Goal: Information Seeking & Learning: Learn about a topic

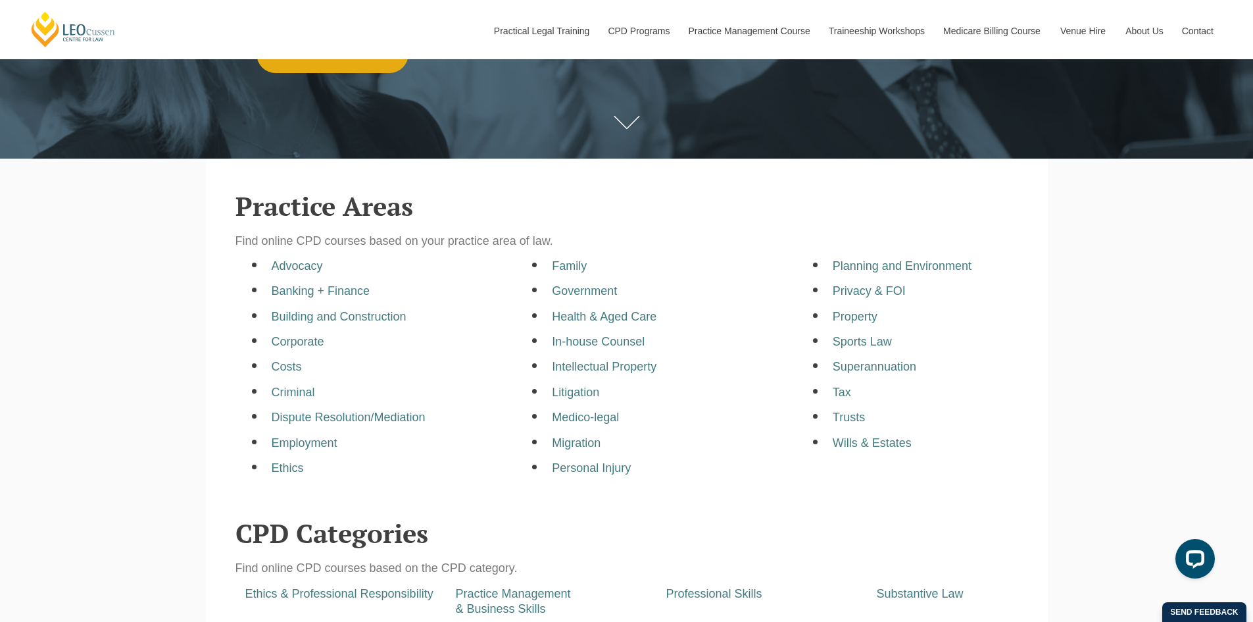
scroll to position [263, 0]
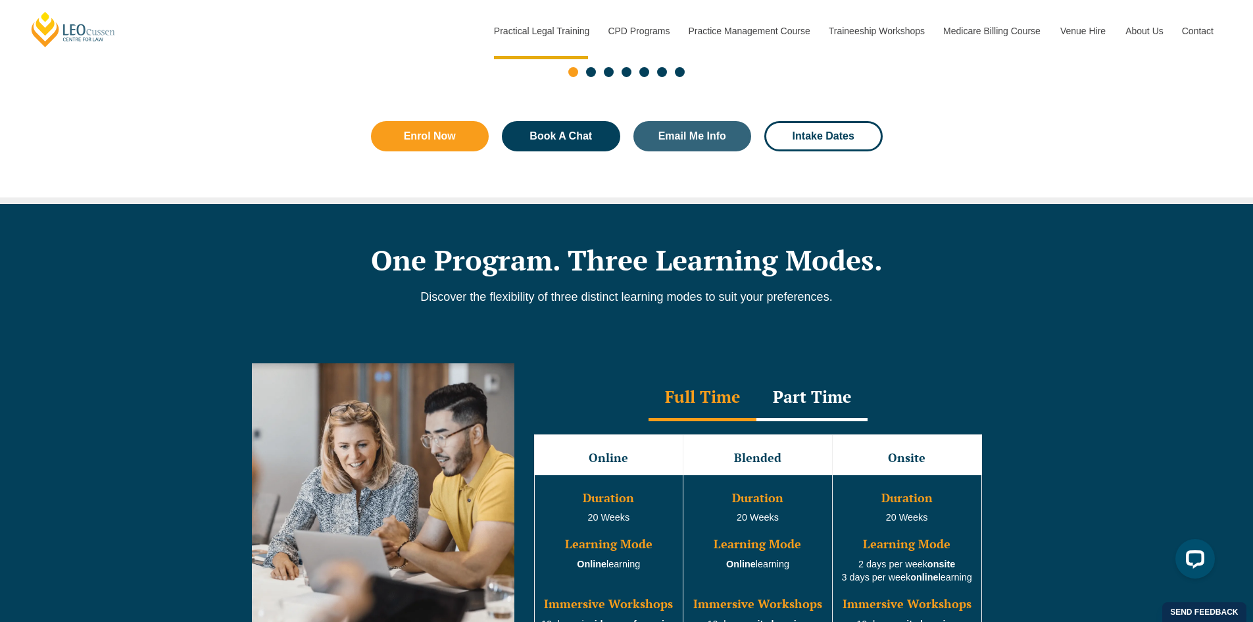
scroll to position [921, 0]
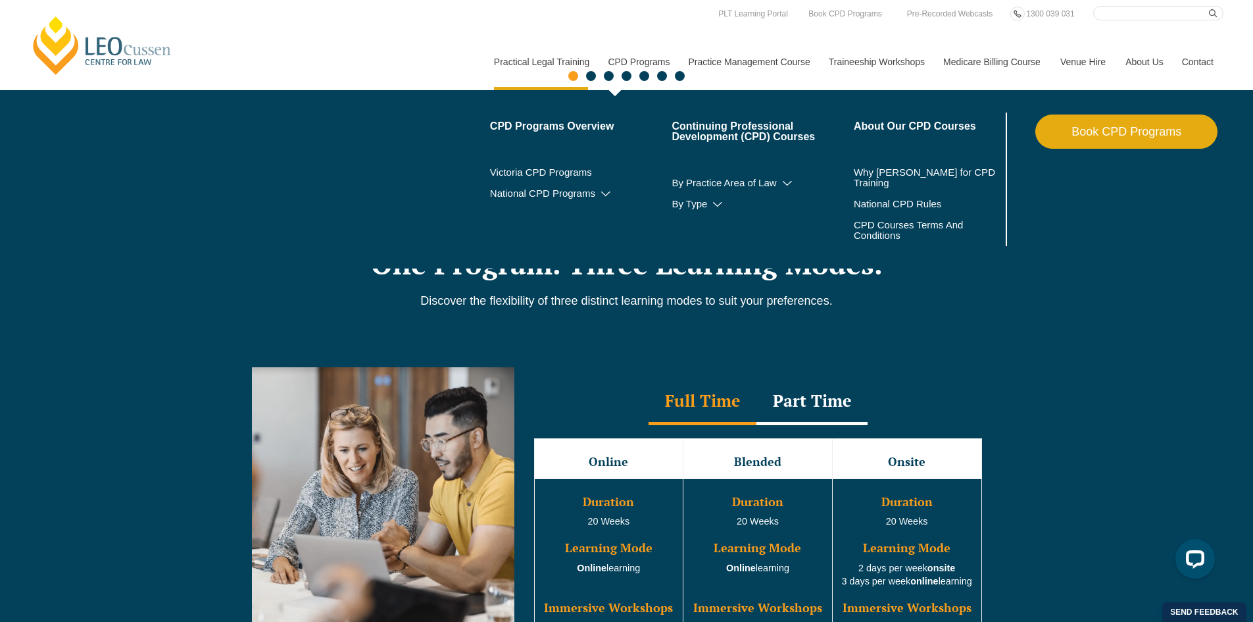
click at [656, 62] on link "CPD Programs" at bounding box center [638, 62] width 80 height 57
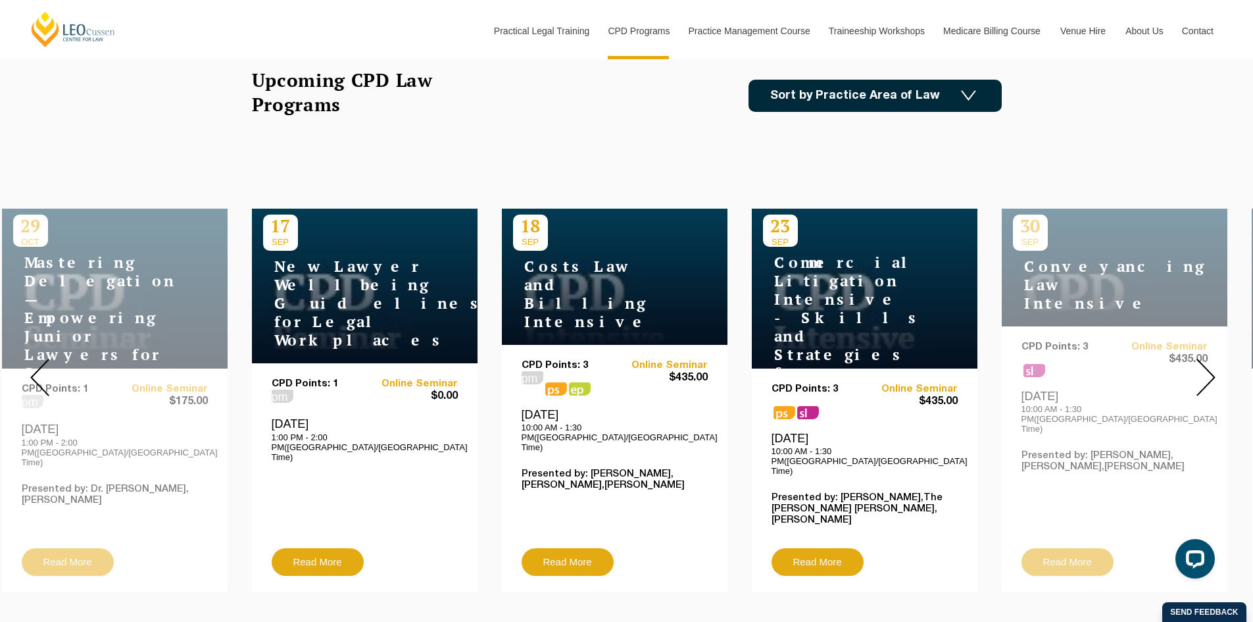
click at [45, 358] on img at bounding box center [39, 376] width 19 height 37
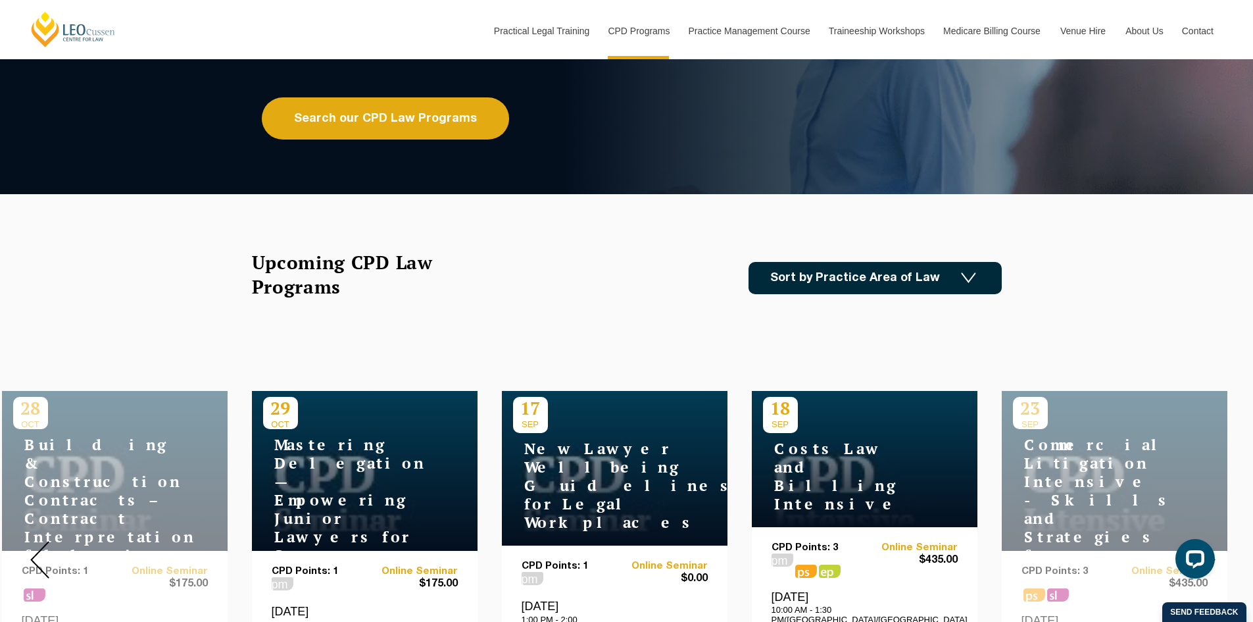
scroll to position [197, 0]
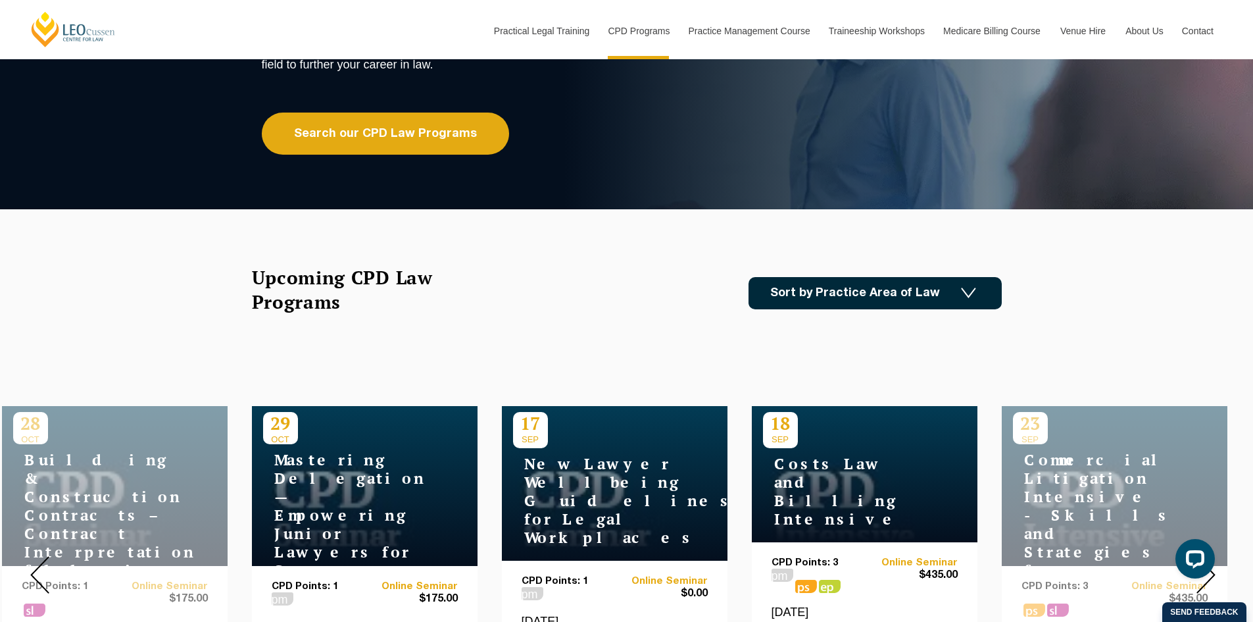
click at [935, 292] on link "Sort by Practice Area of Law" at bounding box center [874, 293] width 253 height 32
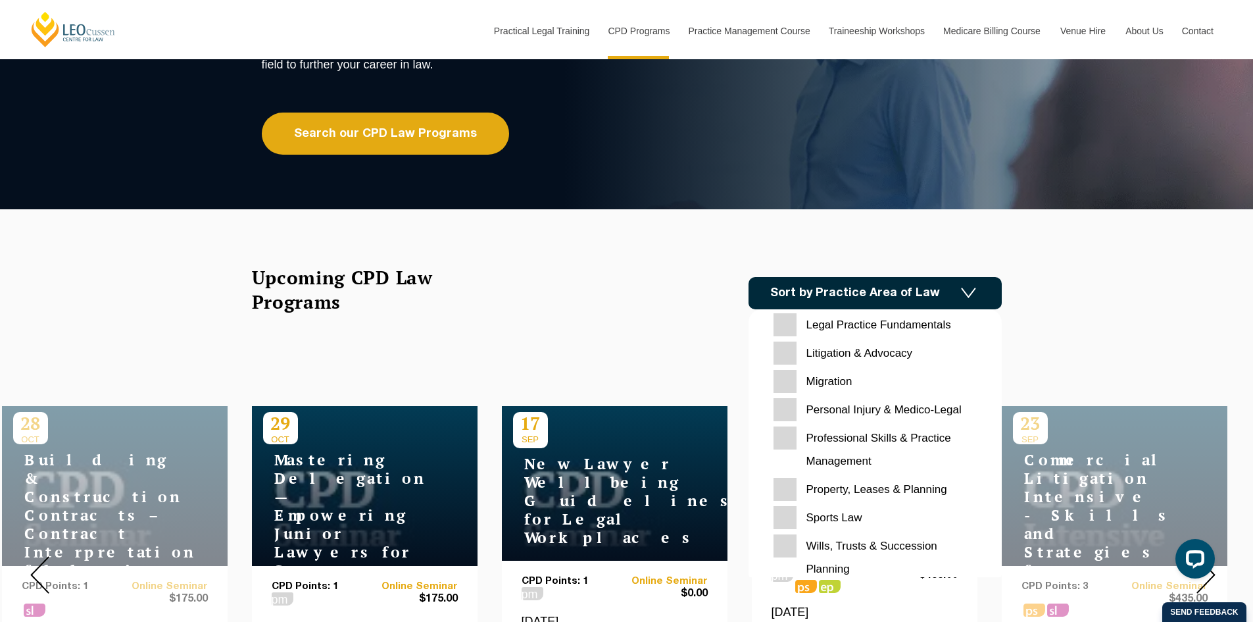
scroll to position [415, 0]
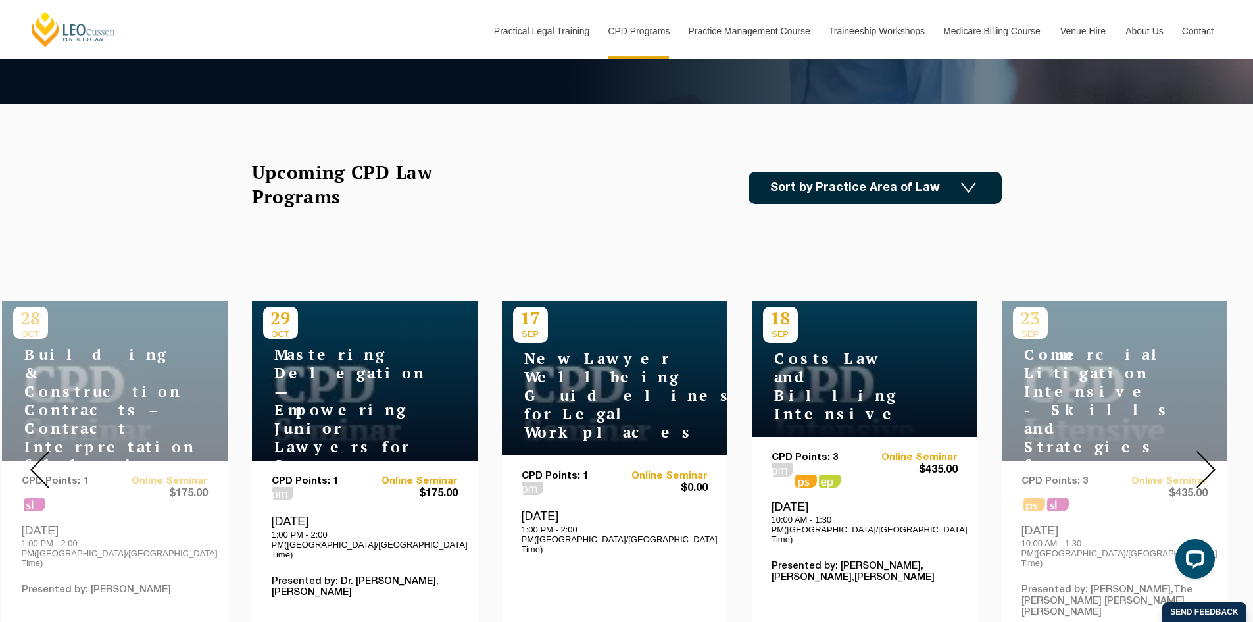
scroll to position [460, 0]
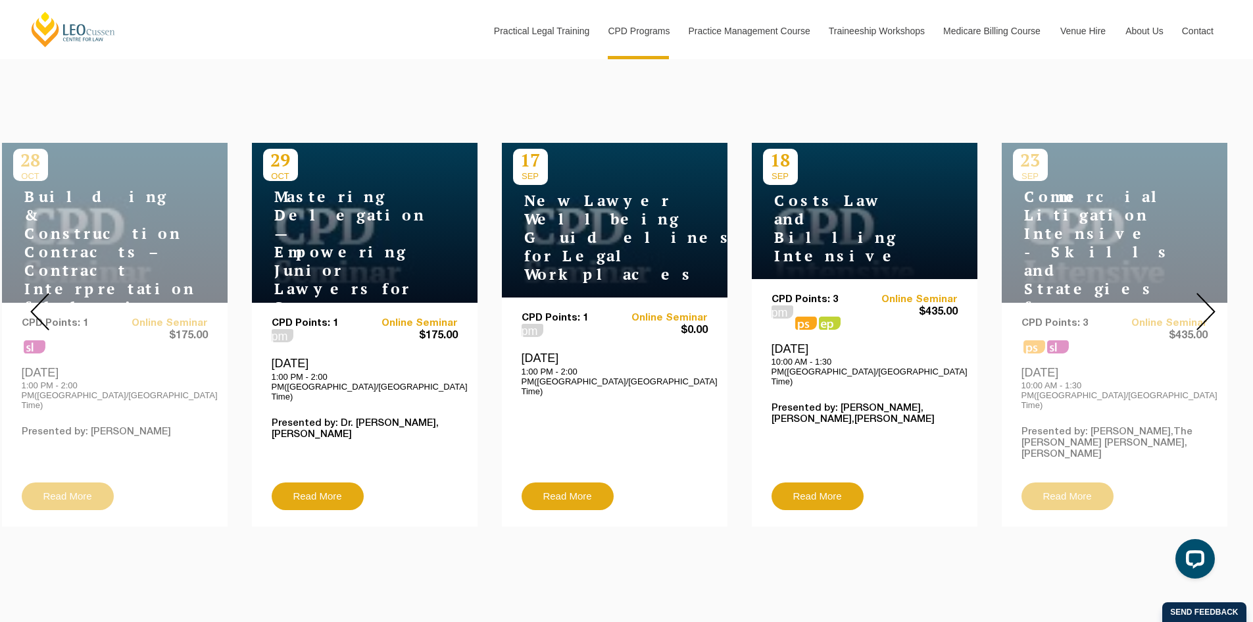
click at [1203, 306] on img at bounding box center [1205, 311] width 19 height 37
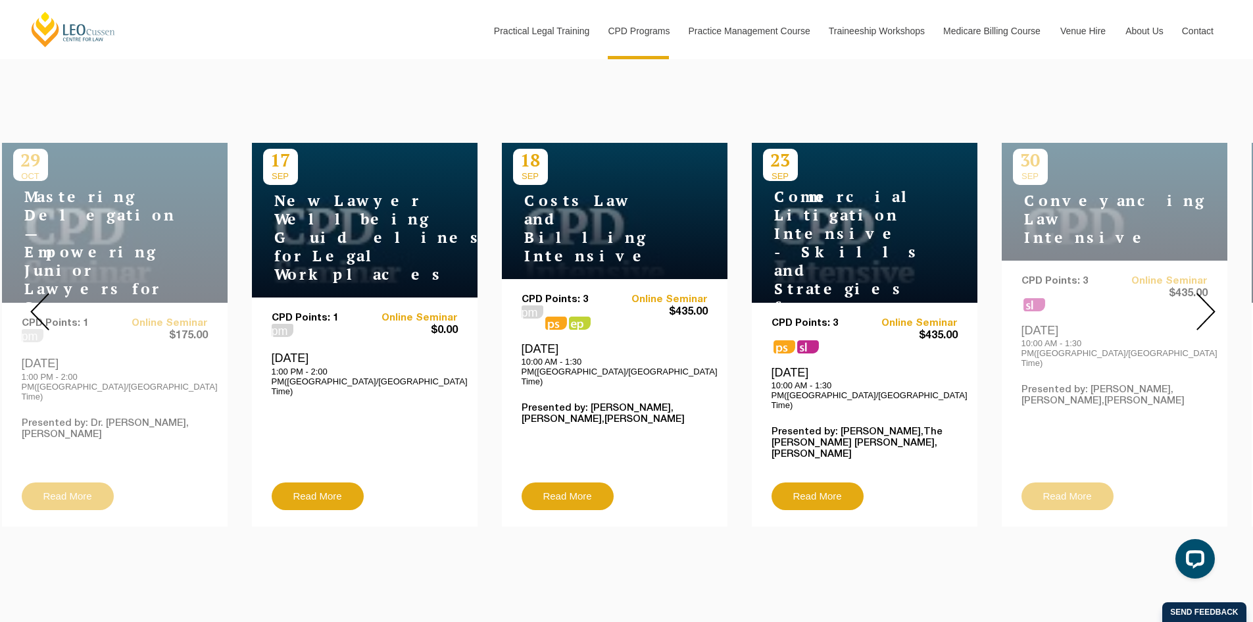
click at [1193, 322] on div at bounding box center [1205, 311] width 95 height 449
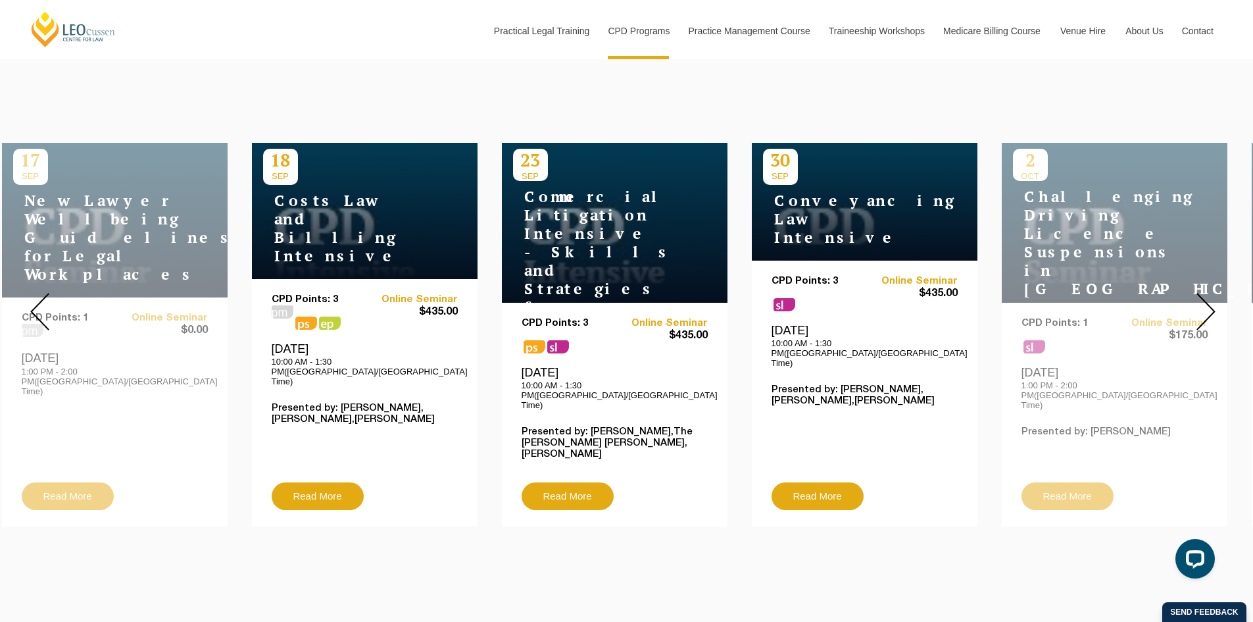
click at [1193, 322] on div at bounding box center [1205, 311] width 95 height 449
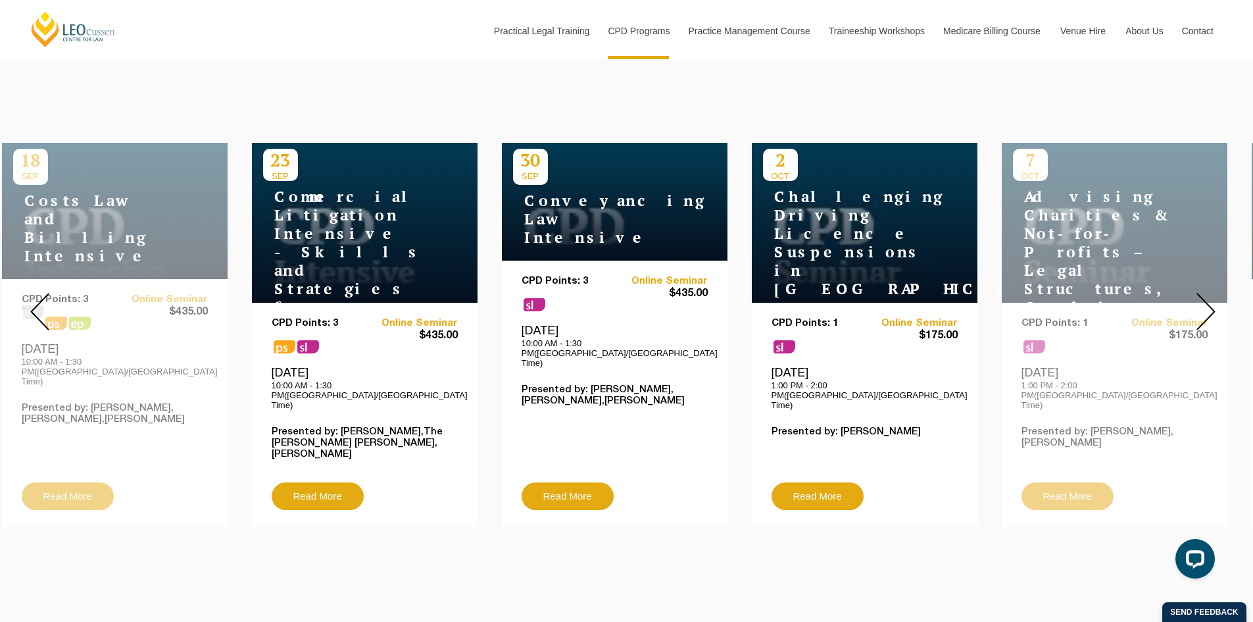
click at [1193, 322] on div at bounding box center [1205, 311] width 95 height 449
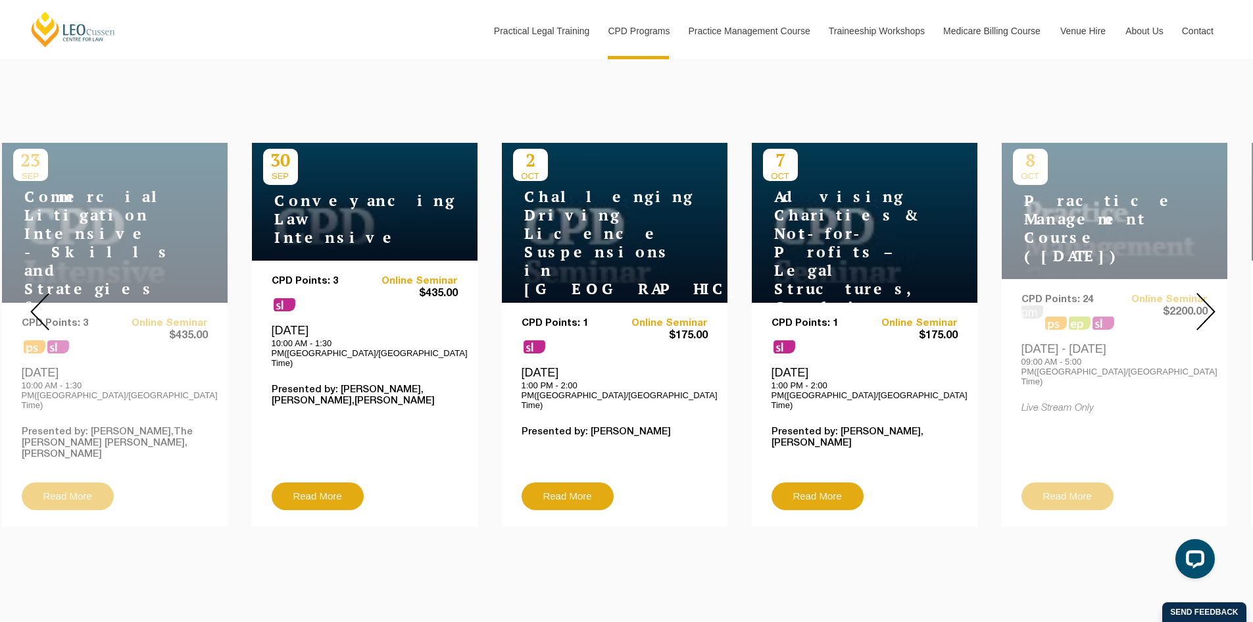
click at [1193, 322] on div at bounding box center [1205, 311] width 95 height 449
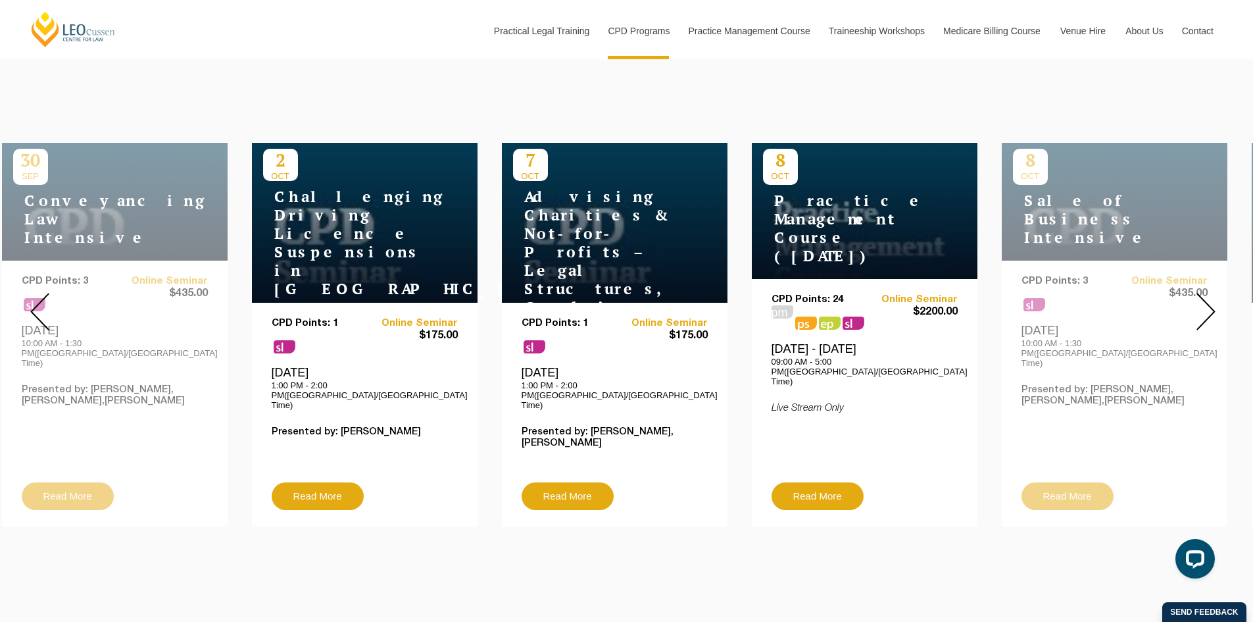
click at [1193, 322] on div at bounding box center [1205, 311] width 95 height 449
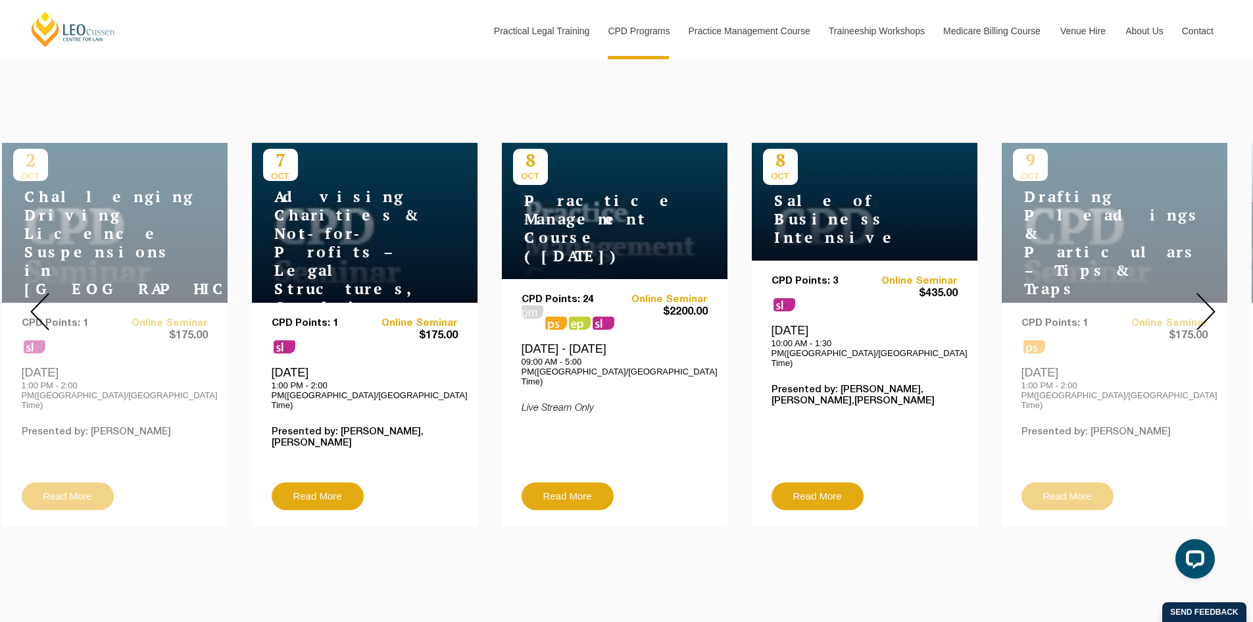
click at [1193, 322] on div at bounding box center [1205, 311] width 95 height 449
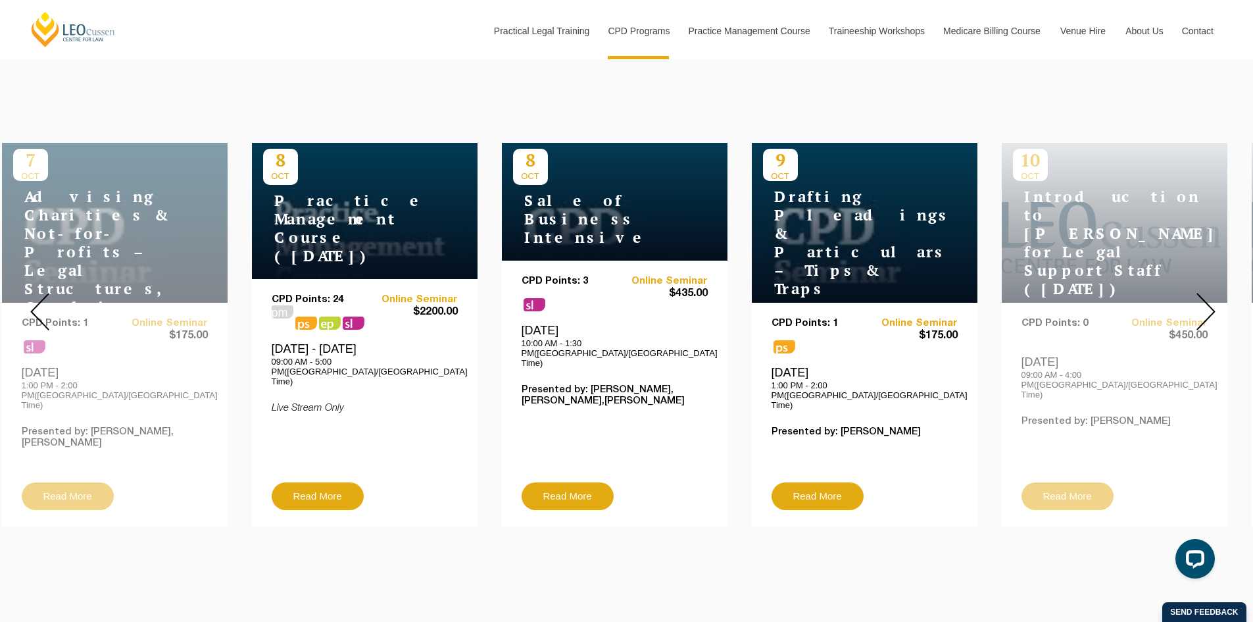
click at [1193, 322] on div at bounding box center [1205, 311] width 95 height 449
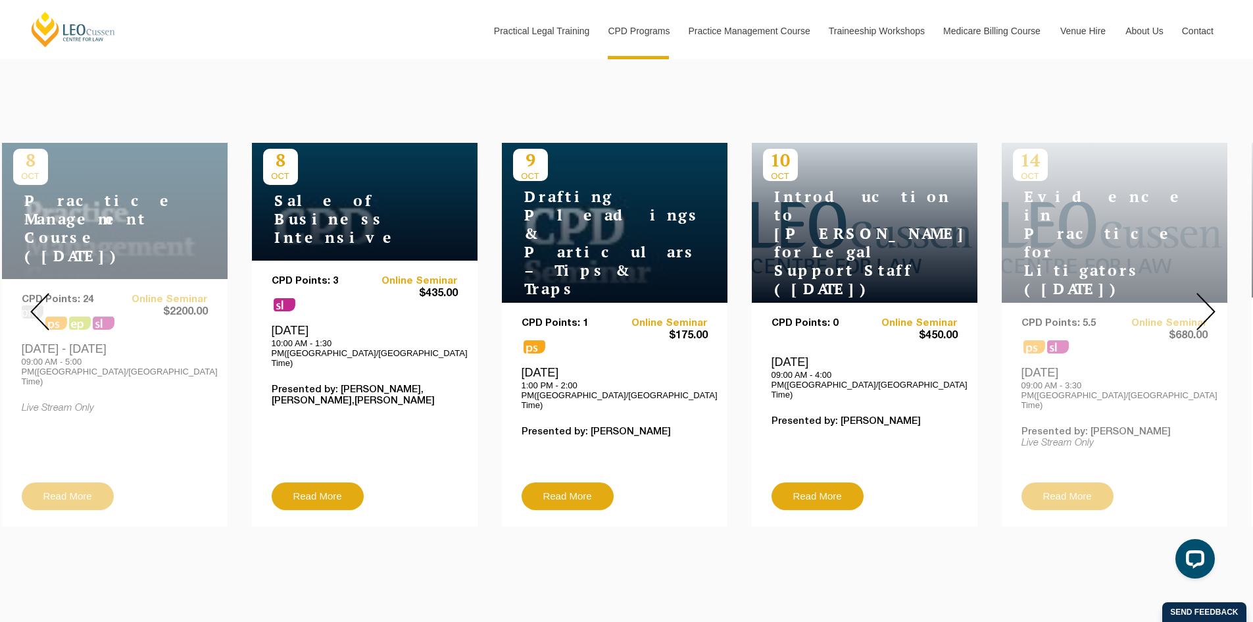
click at [944, 370] on p "09:00 AM - 4:00 PM(Australia/Melbourne Time)" at bounding box center [864, 385] width 186 height 30
click at [1209, 281] on div at bounding box center [1205, 311] width 95 height 449
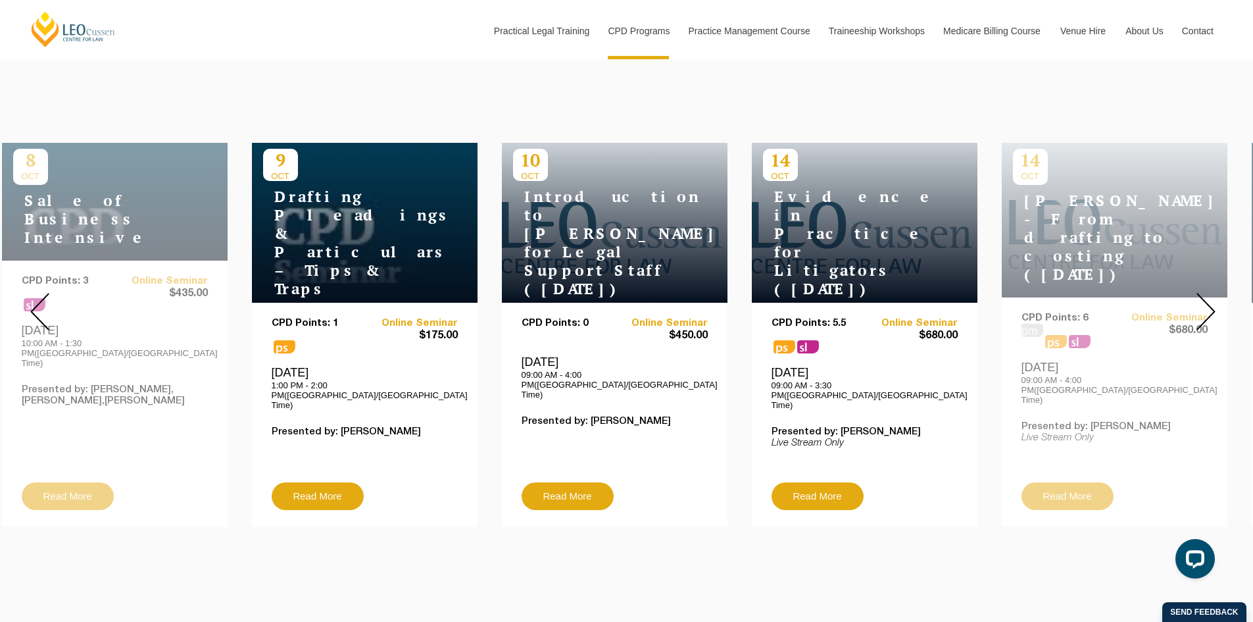
click at [1209, 281] on div at bounding box center [1205, 311] width 95 height 449
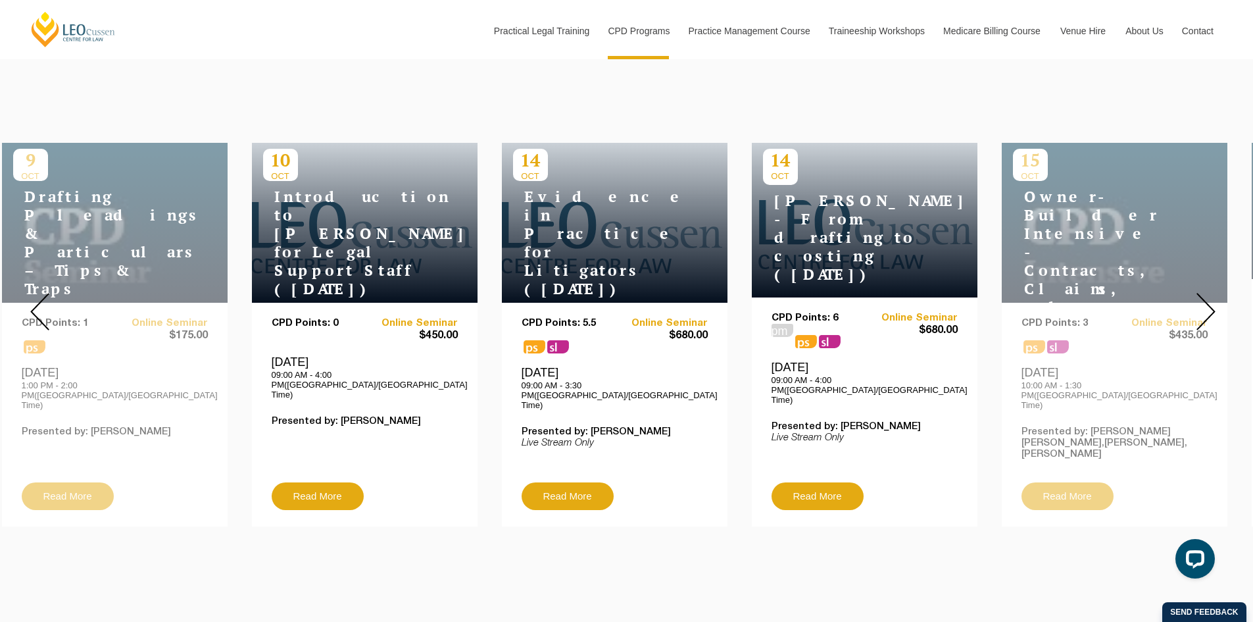
click at [1202, 293] on img at bounding box center [1205, 311] width 19 height 37
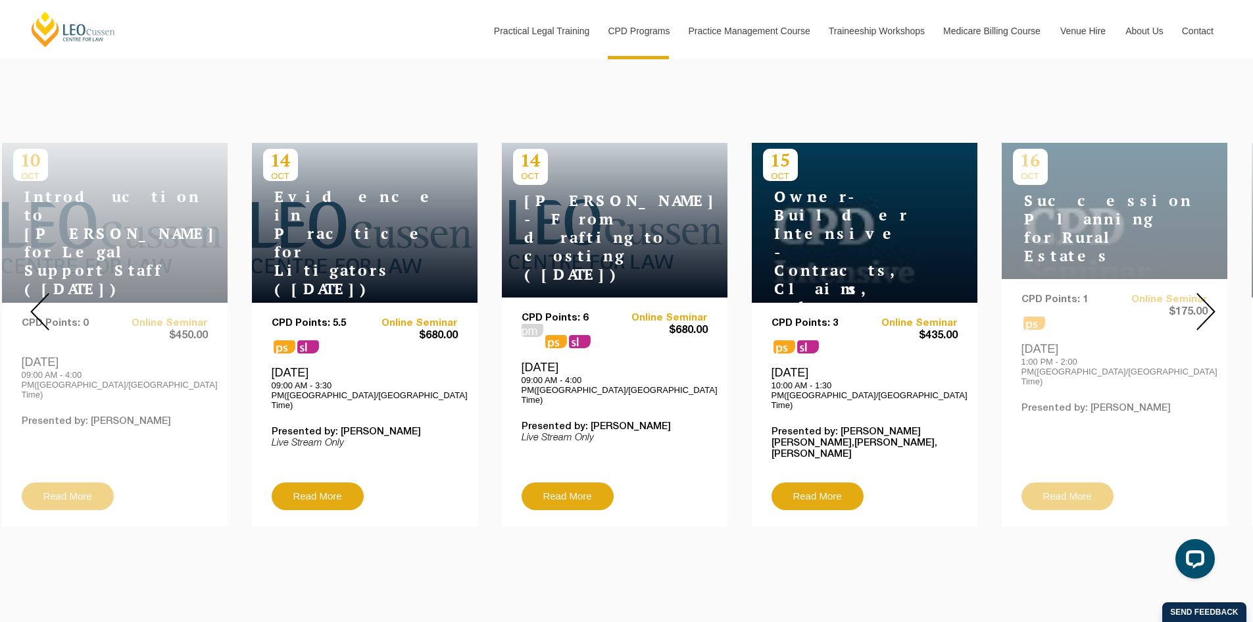
click at [1209, 293] on img at bounding box center [1205, 311] width 19 height 37
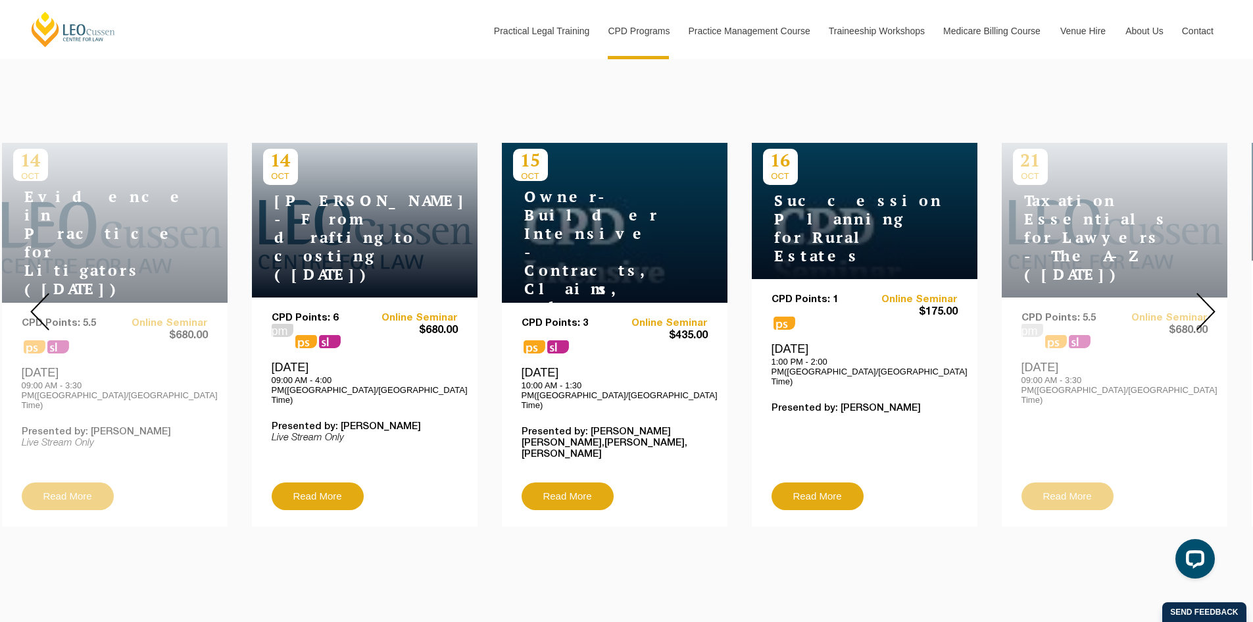
click at [1208, 299] on img at bounding box center [1205, 311] width 19 height 37
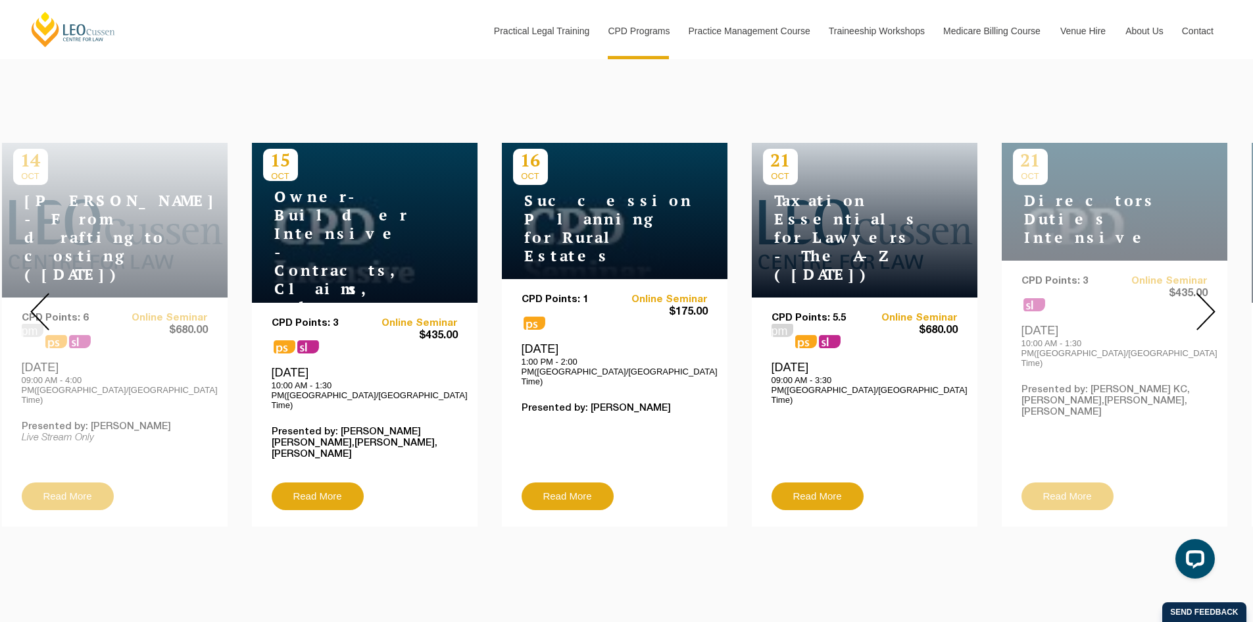
click at [1208, 299] on img at bounding box center [1205, 311] width 19 height 37
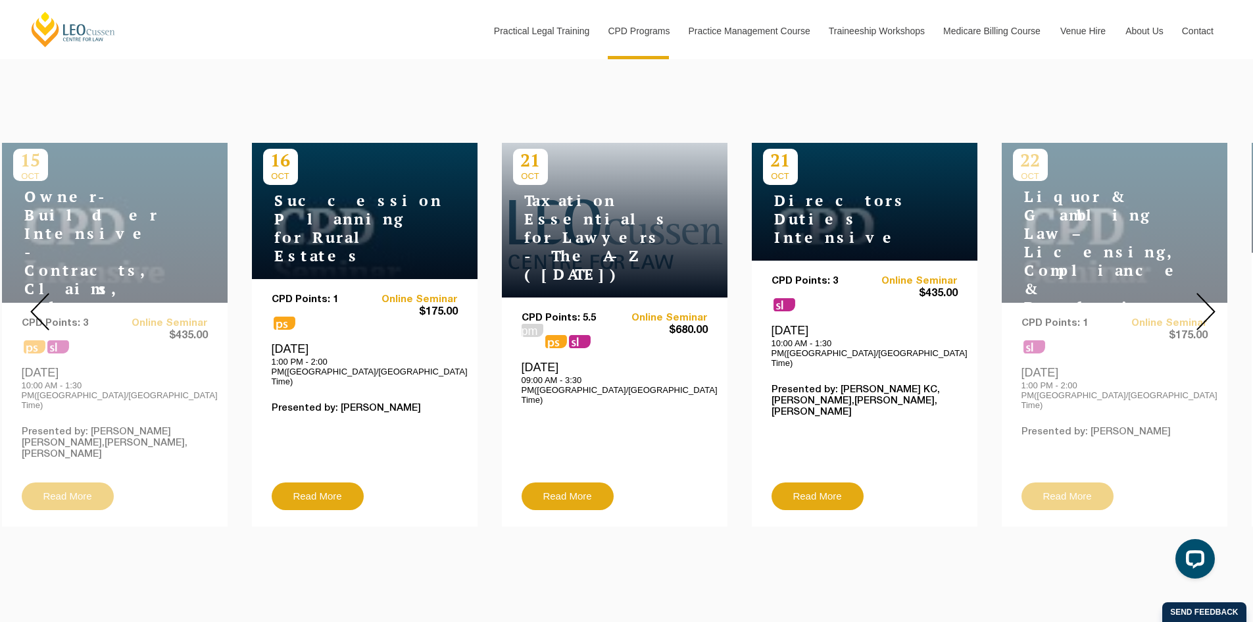
click at [1208, 299] on img at bounding box center [1205, 311] width 19 height 37
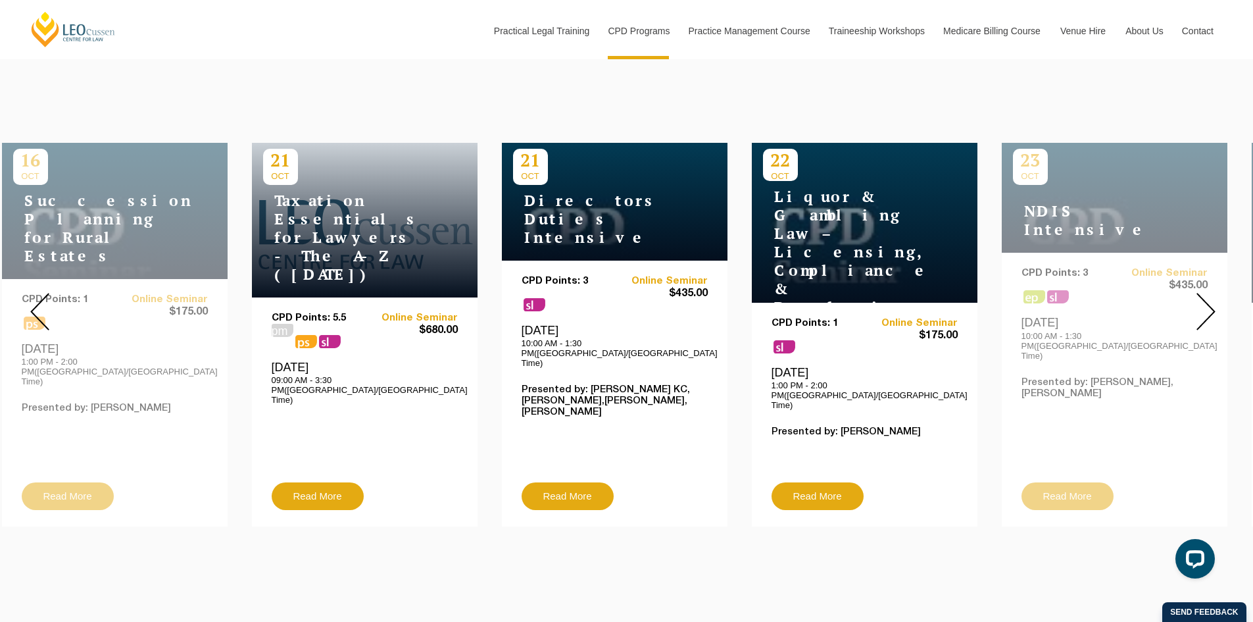
click at [1208, 299] on img at bounding box center [1205, 311] width 19 height 37
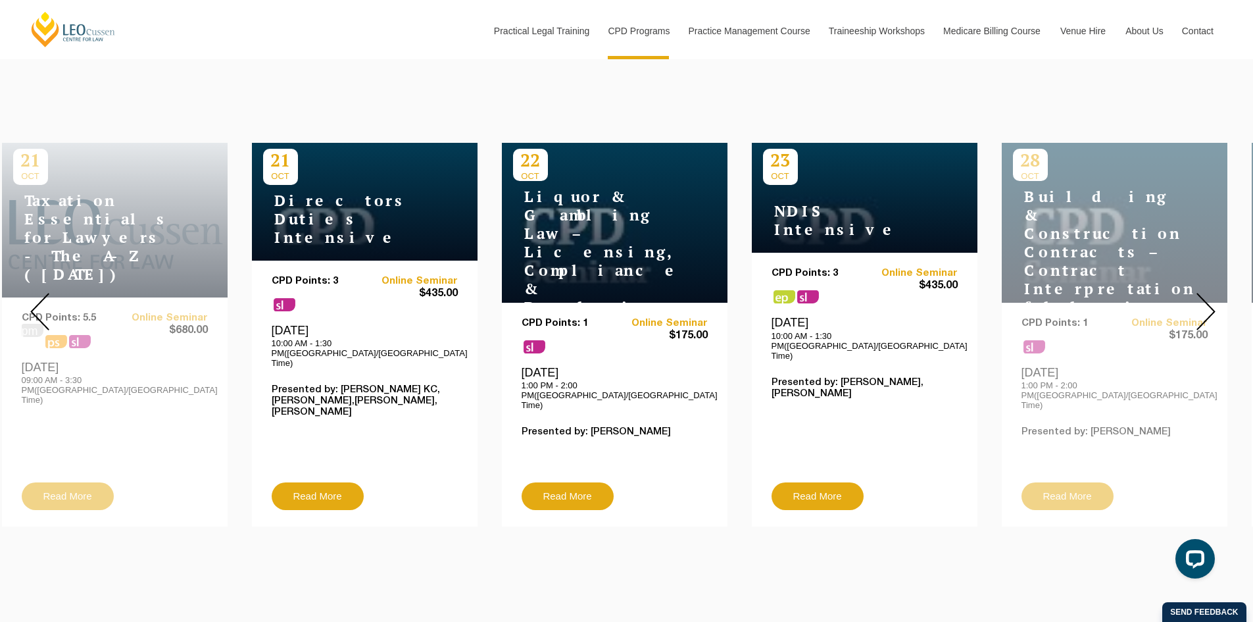
click at [1211, 306] on img at bounding box center [1205, 311] width 19 height 37
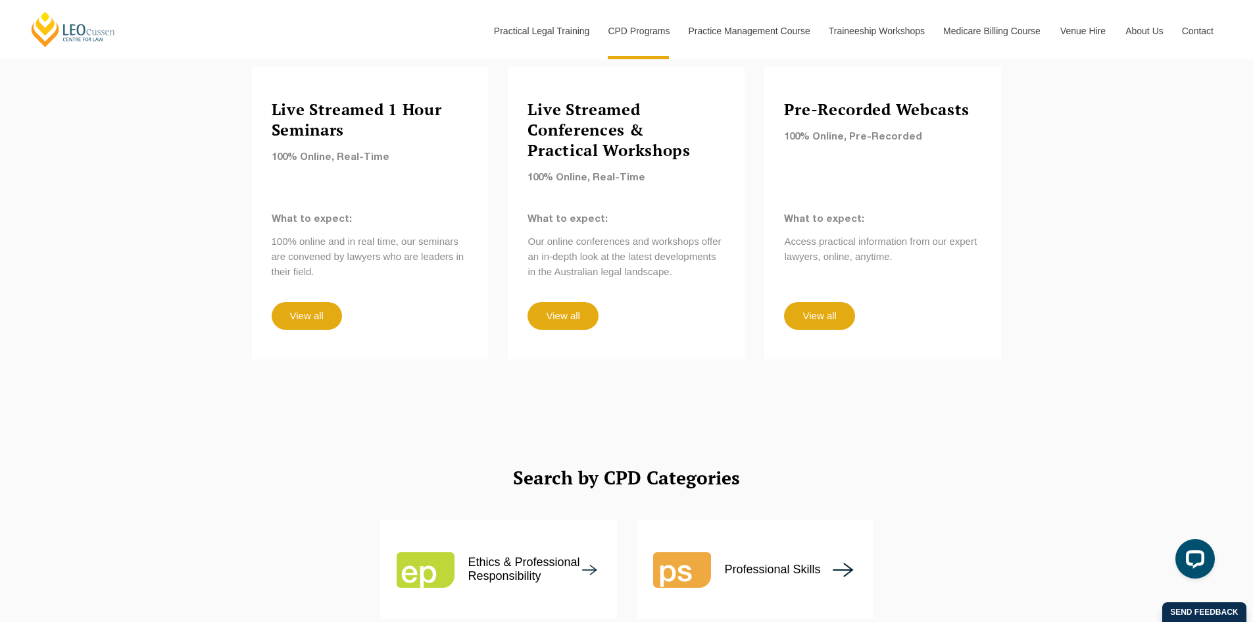
scroll to position [987, 0]
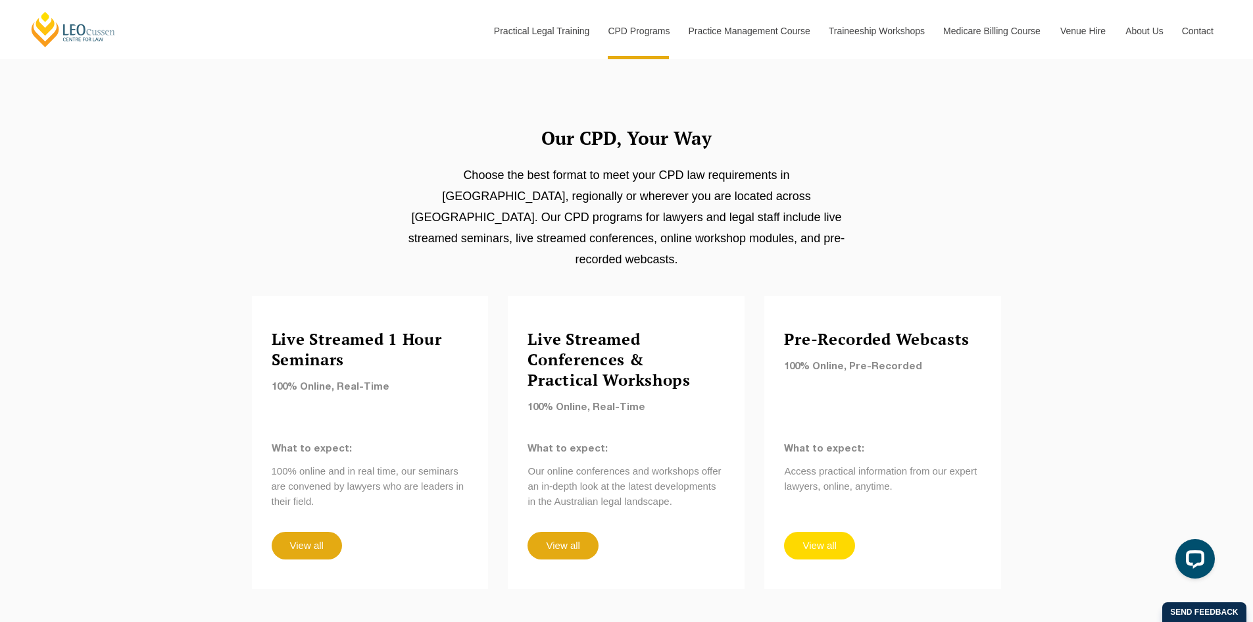
click at [819, 531] on link "View all" at bounding box center [819, 545] width 70 height 28
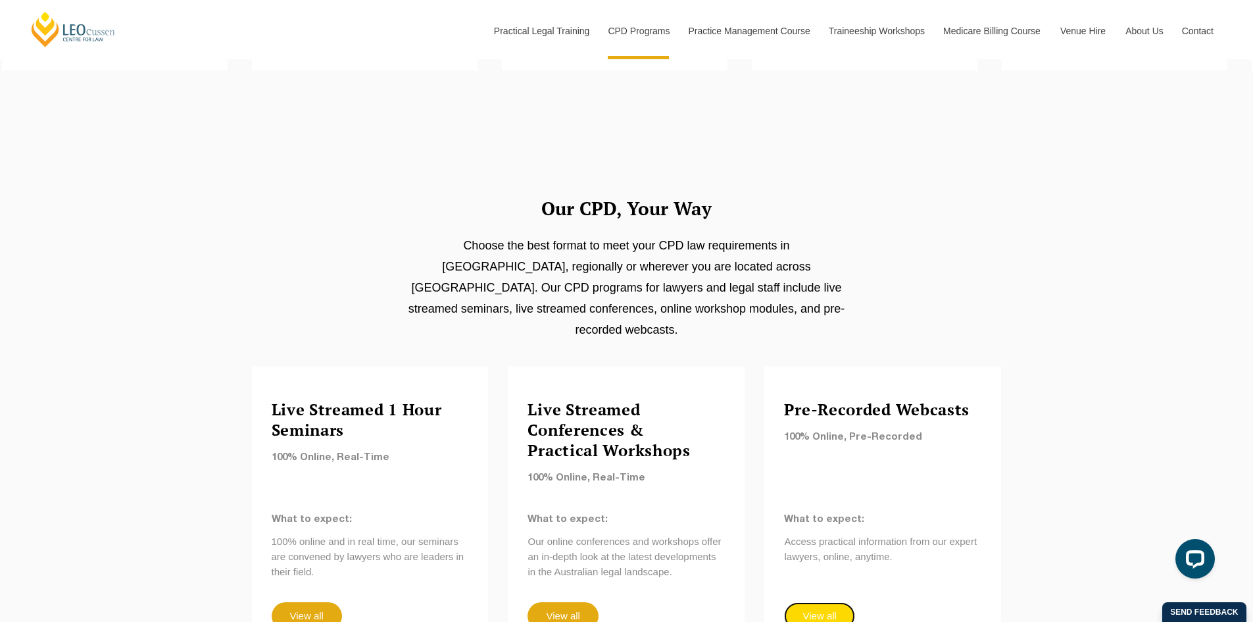
scroll to position [921, 0]
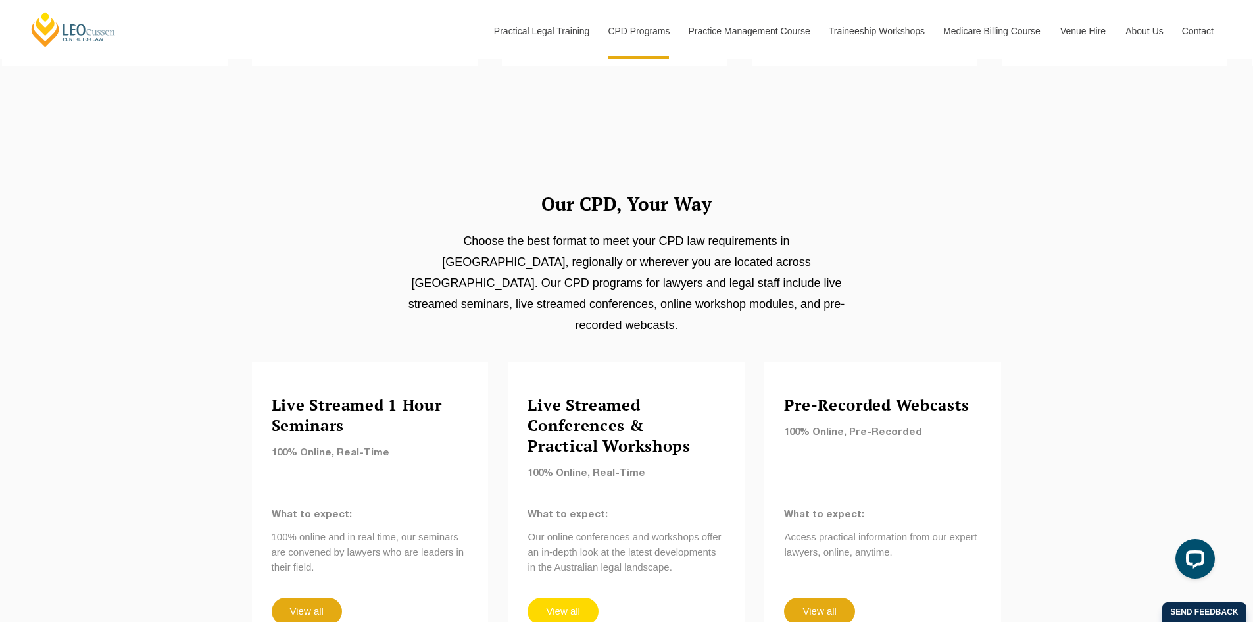
click at [552, 597] on link "View all" at bounding box center [562, 611] width 70 height 28
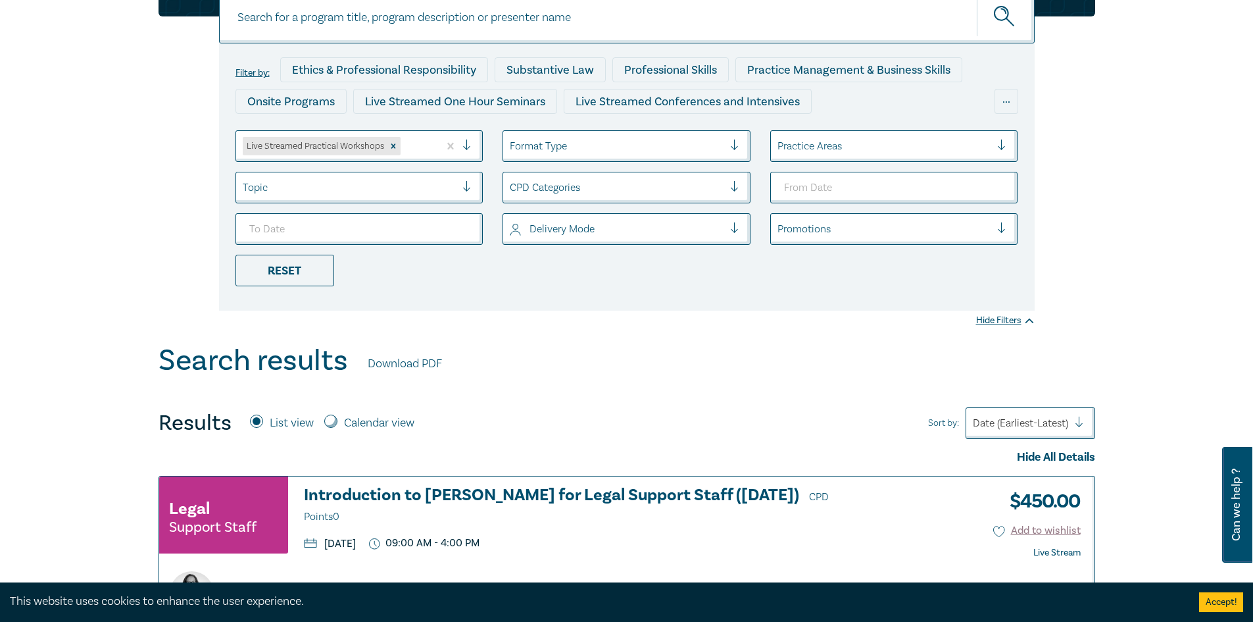
scroll to position [66, 0]
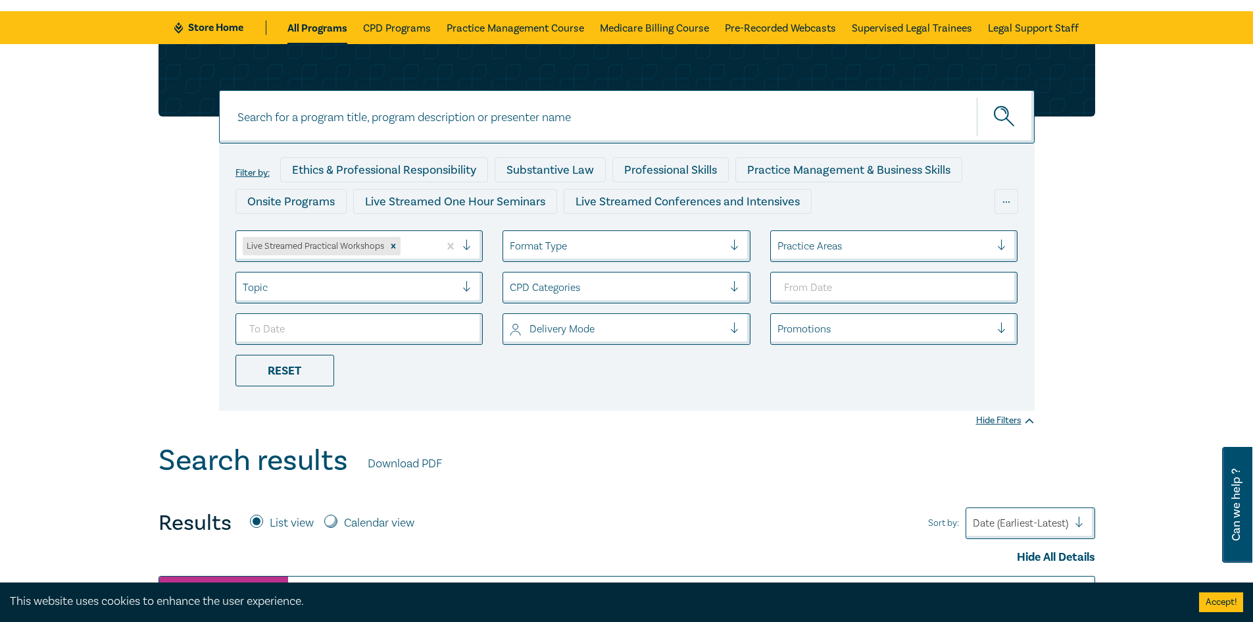
click at [654, 289] on div at bounding box center [617, 287] width 214 height 17
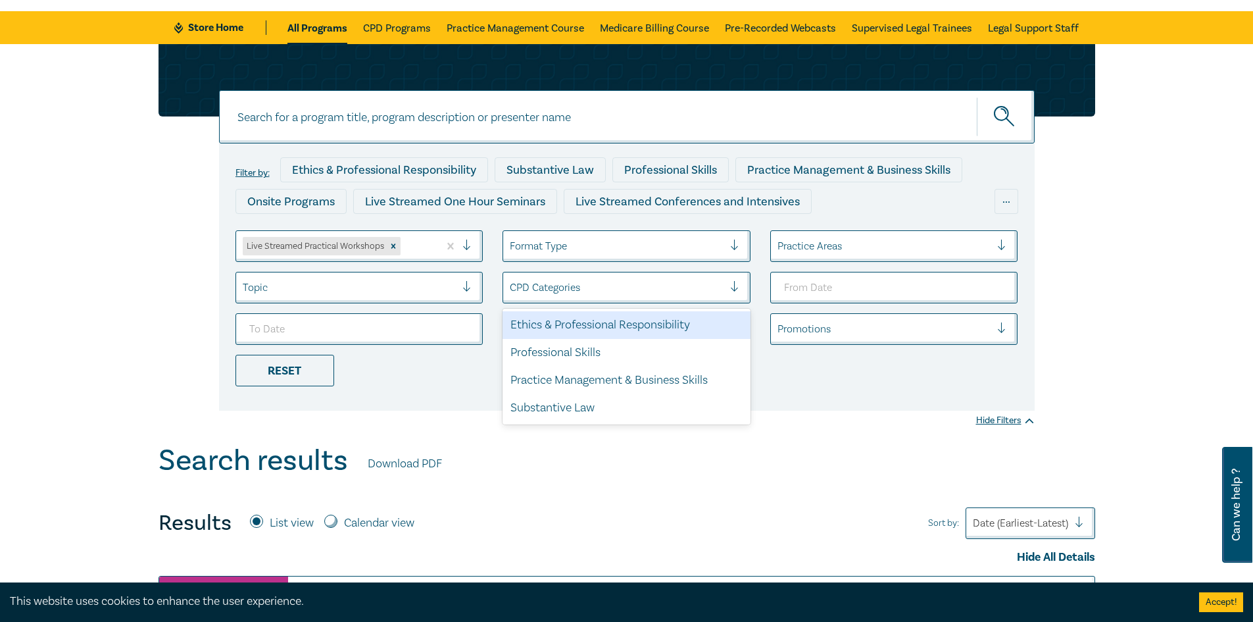
click at [883, 386] on ul "Live Streamed Practical Workshops Format Type Practice Areas Topic option Ethic…" at bounding box center [627, 308] width 802 height 156
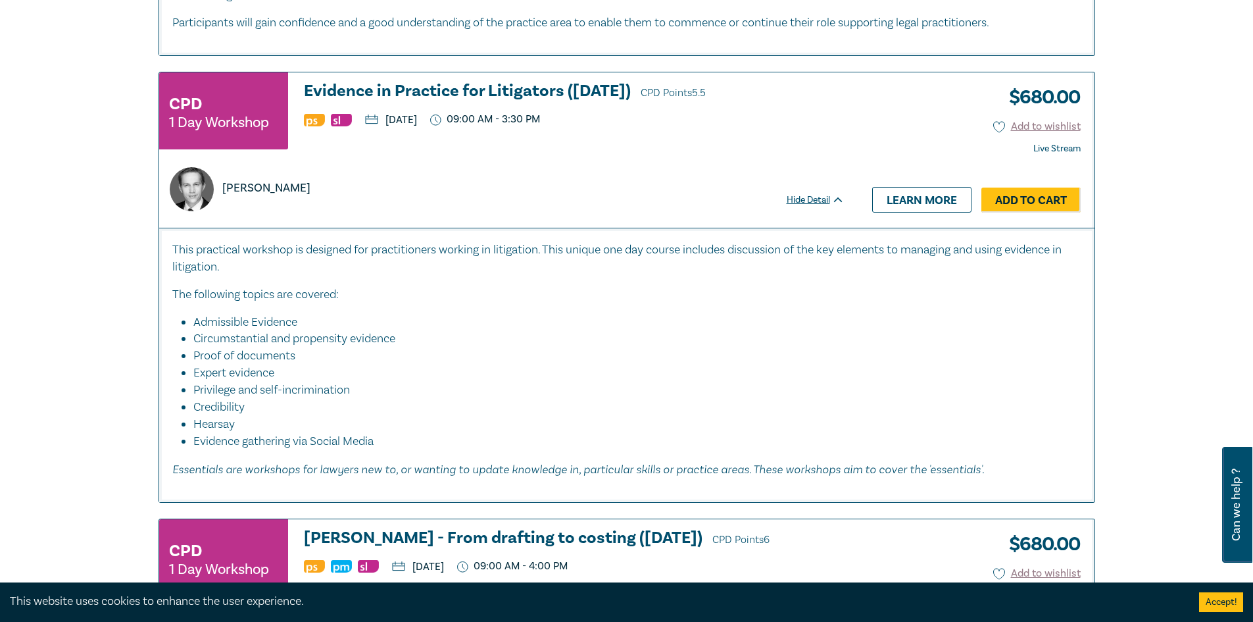
scroll to position [921, 0]
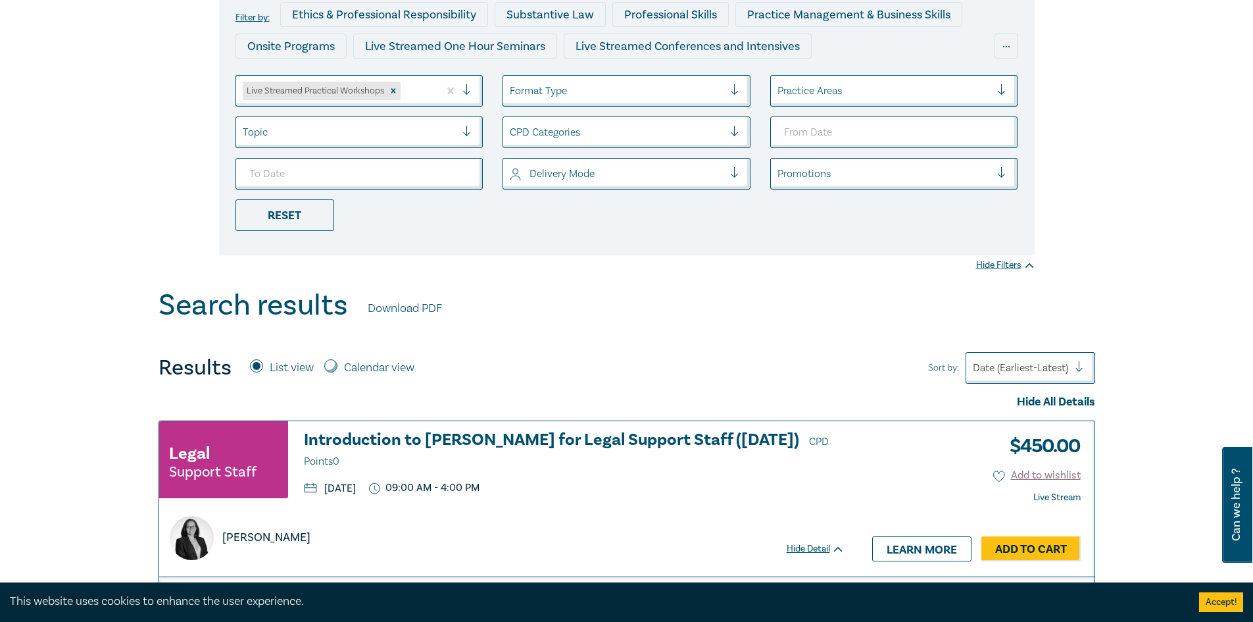
scroll to position [0, 0]
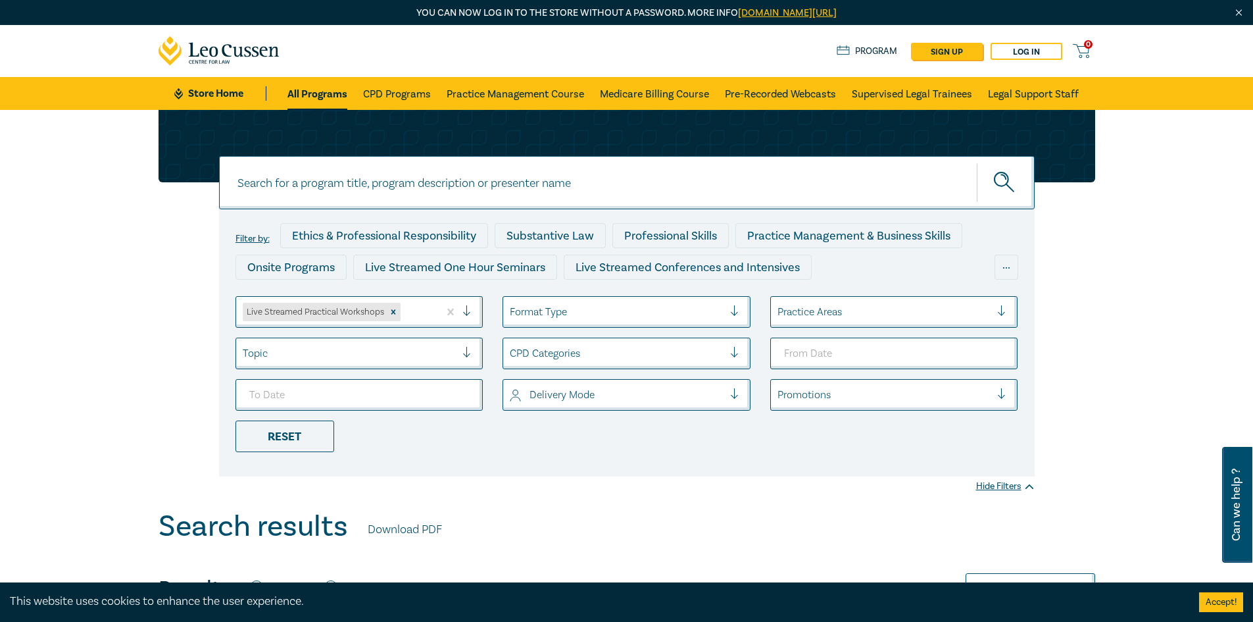
click at [203, 47] on icon at bounding box center [204, 52] width 8 height 11
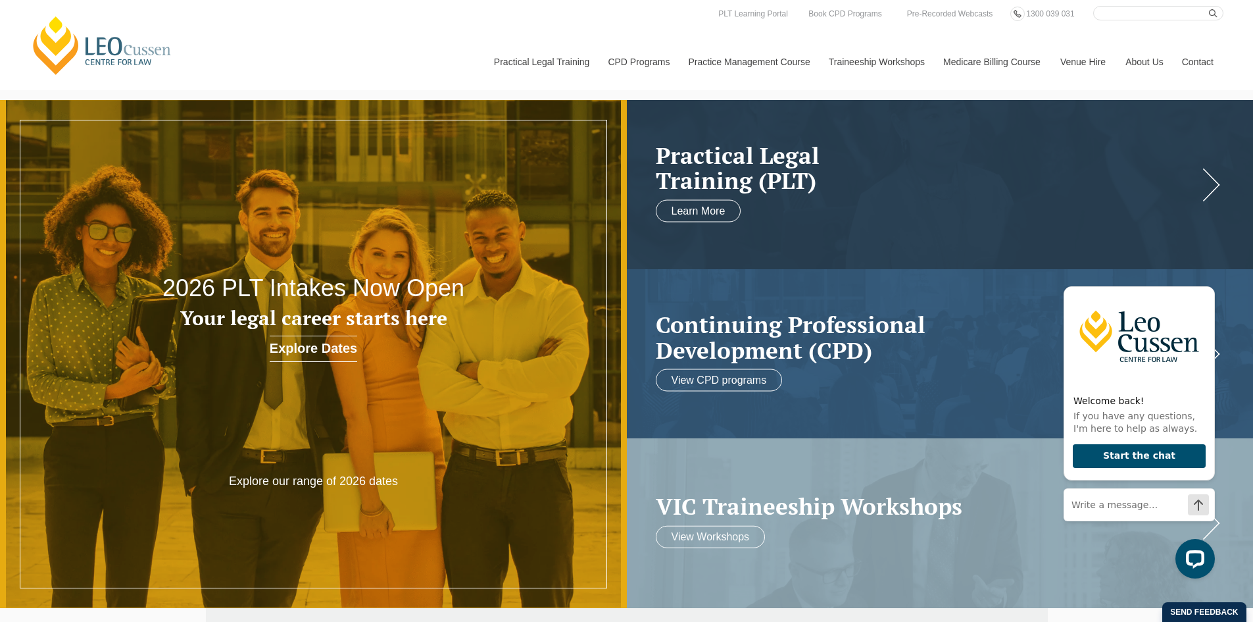
click at [1158, 18] on input "Search here" at bounding box center [1158, 13] width 130 height 14
type input "mental health first aid"
click at [1209, 6] on button "submit" at bounding box center [1216, 13] width 14 height 14
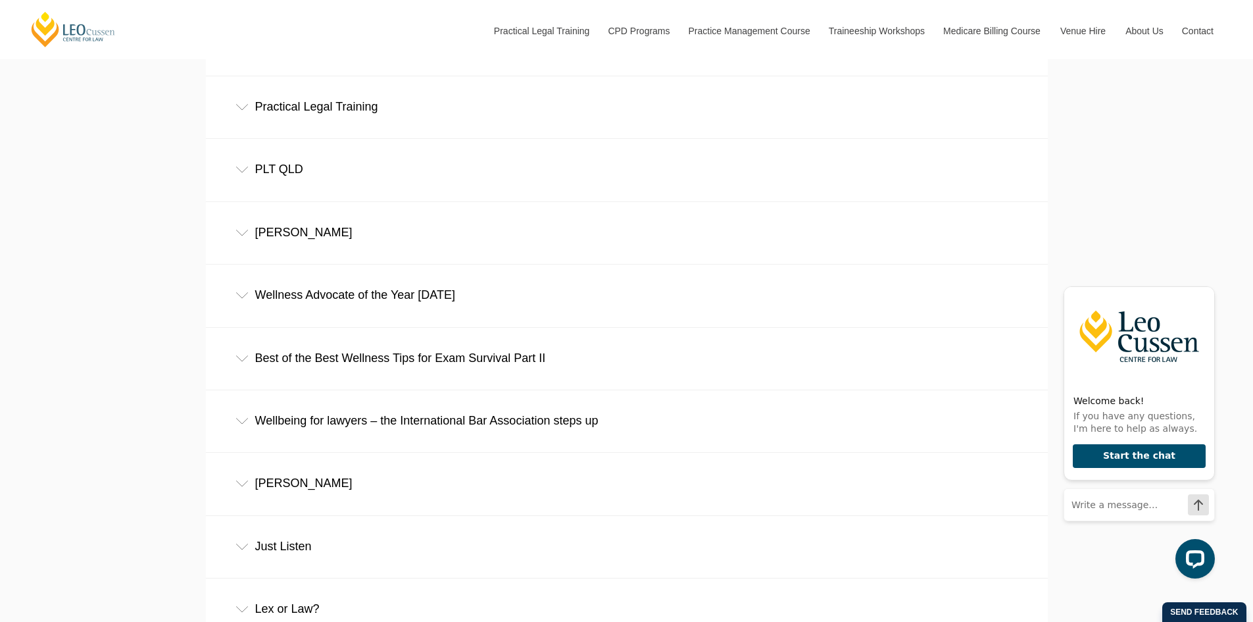
scroll to position [723, 0]
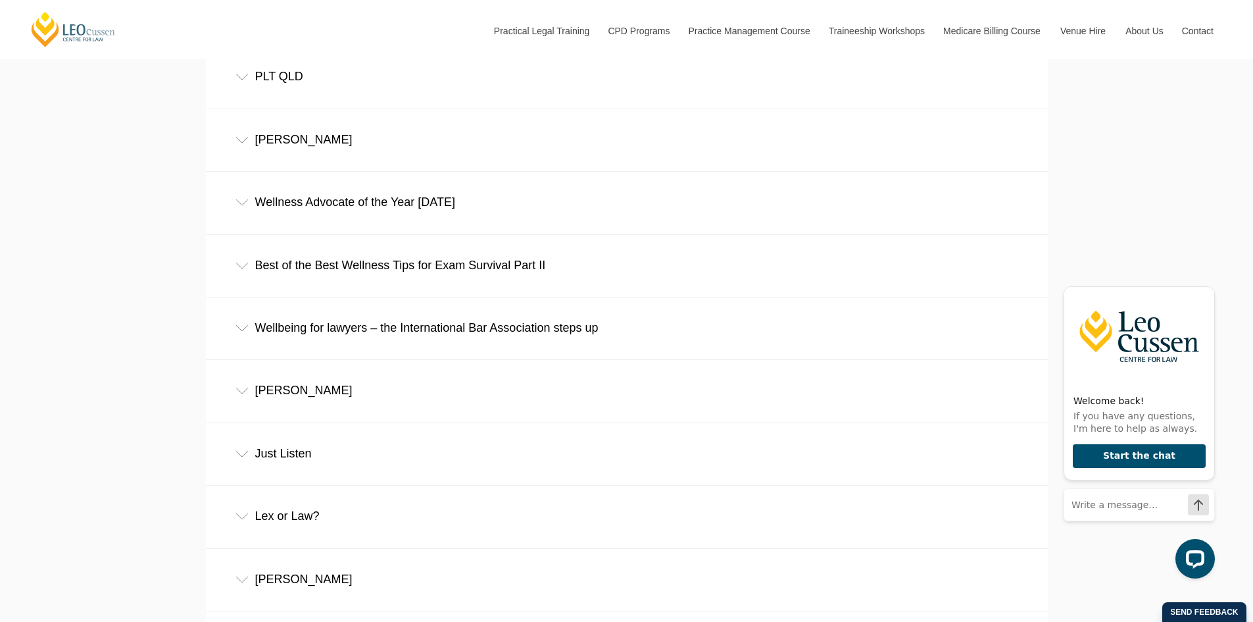
click at [422, 330] on div "Wellbeing for lawyers – the International Bar Association steps up" at bounding box center [627, 327] width 842 height 61
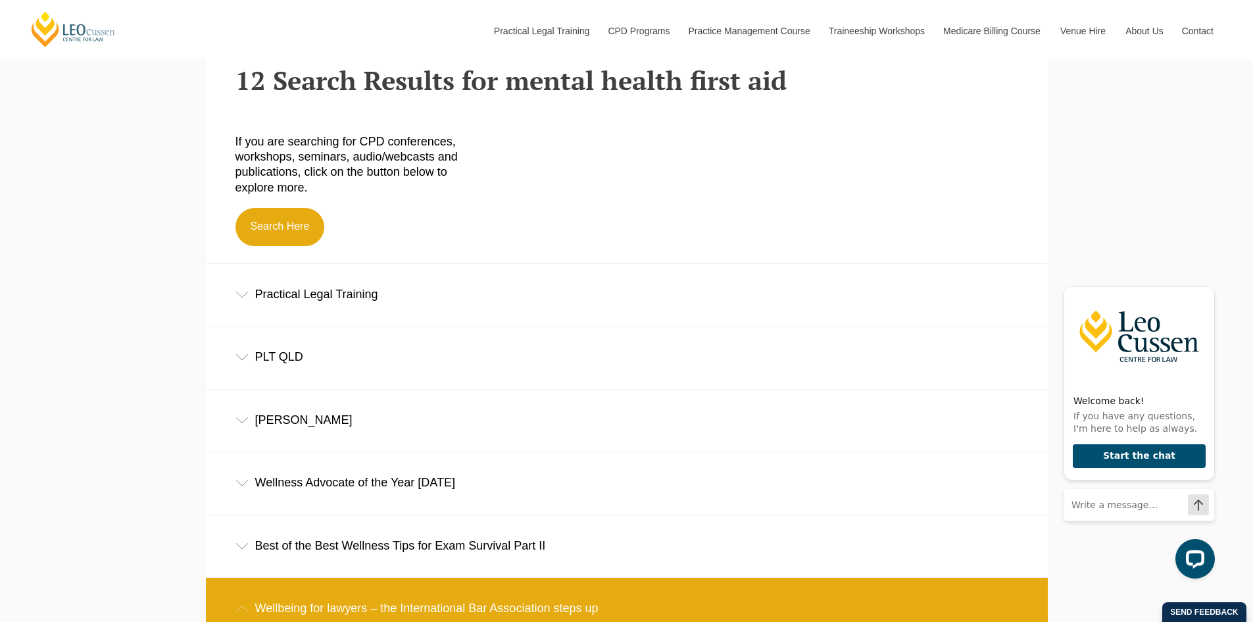
scroll to position [263, 0]
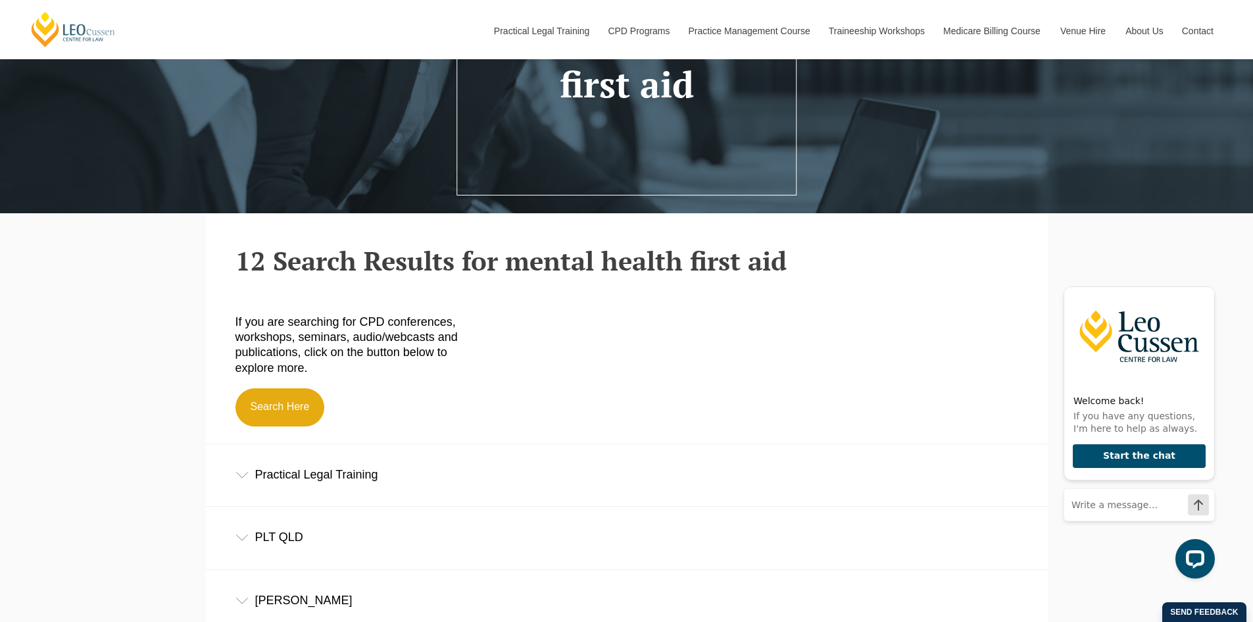
click at [291, 454] on div "Practical Legal Training" at bounding box center [627, 474] width 842 height 61
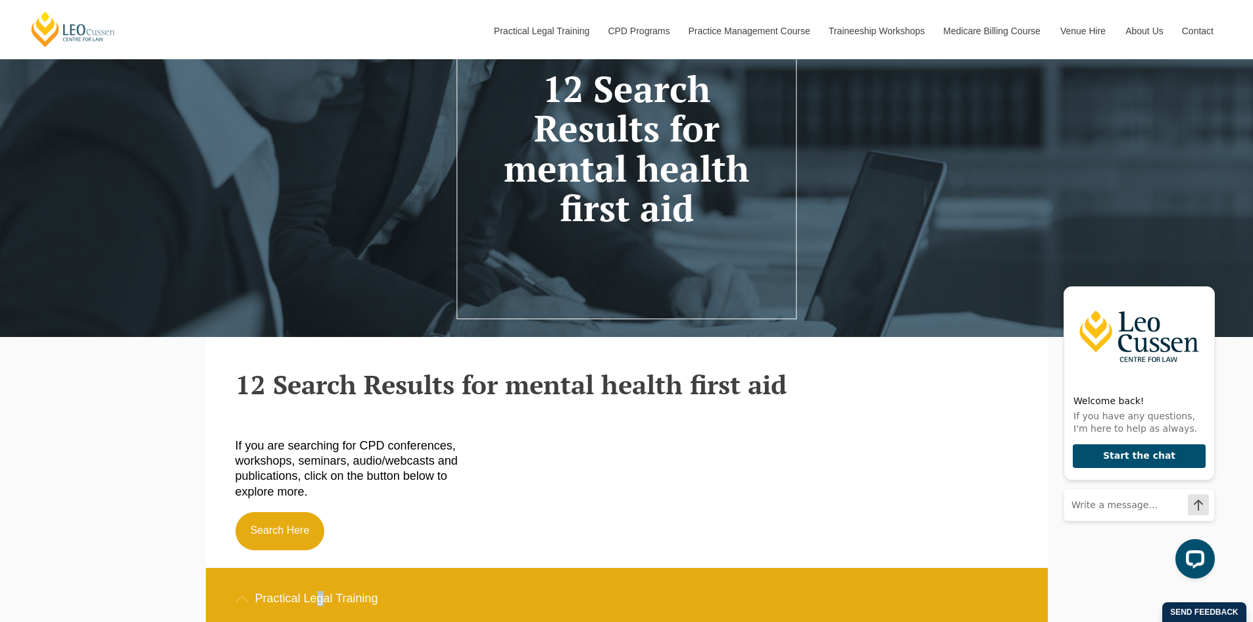
scroll to position [0, 0]
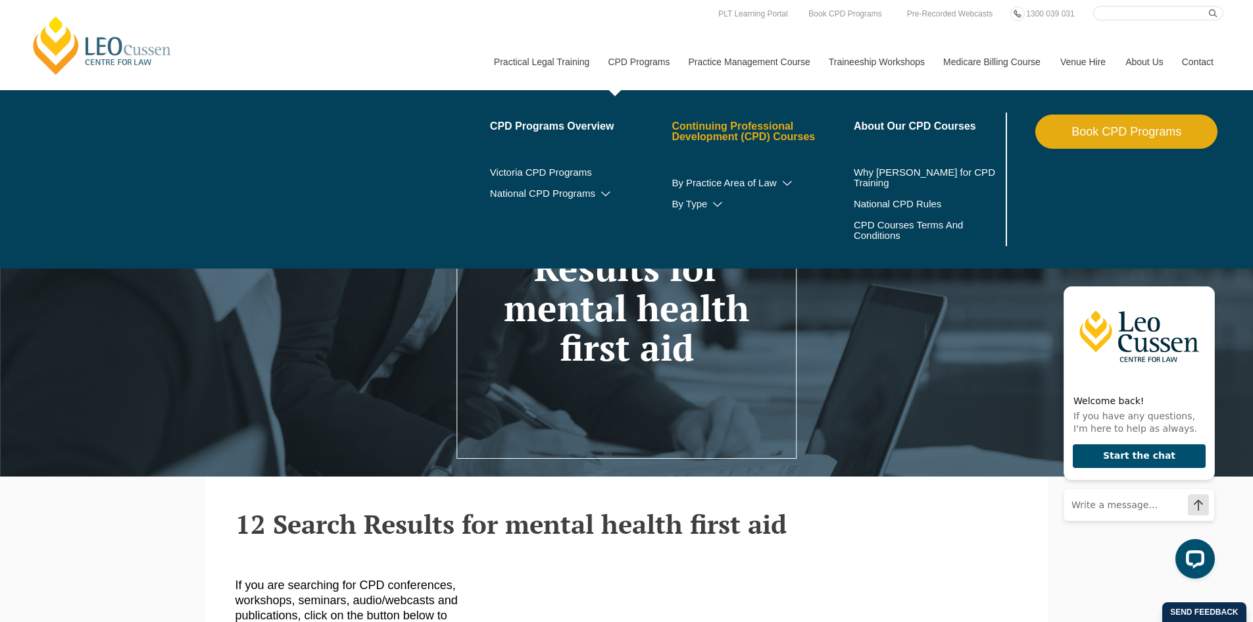
click at [721, 128] on link "Continuing Professional Development (CPD) Courses" at bounding box center [763, 131] width 182 height 21
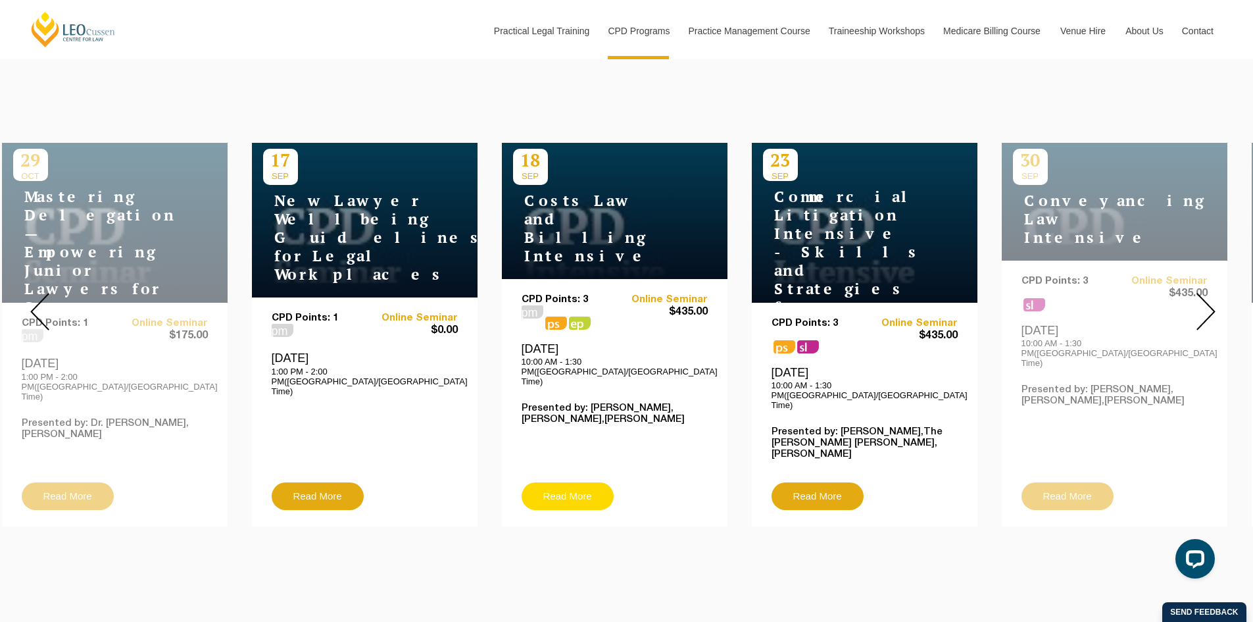
click at [558, 482] on link "Read More" at bounding box center [568, 496] width 92 height 28
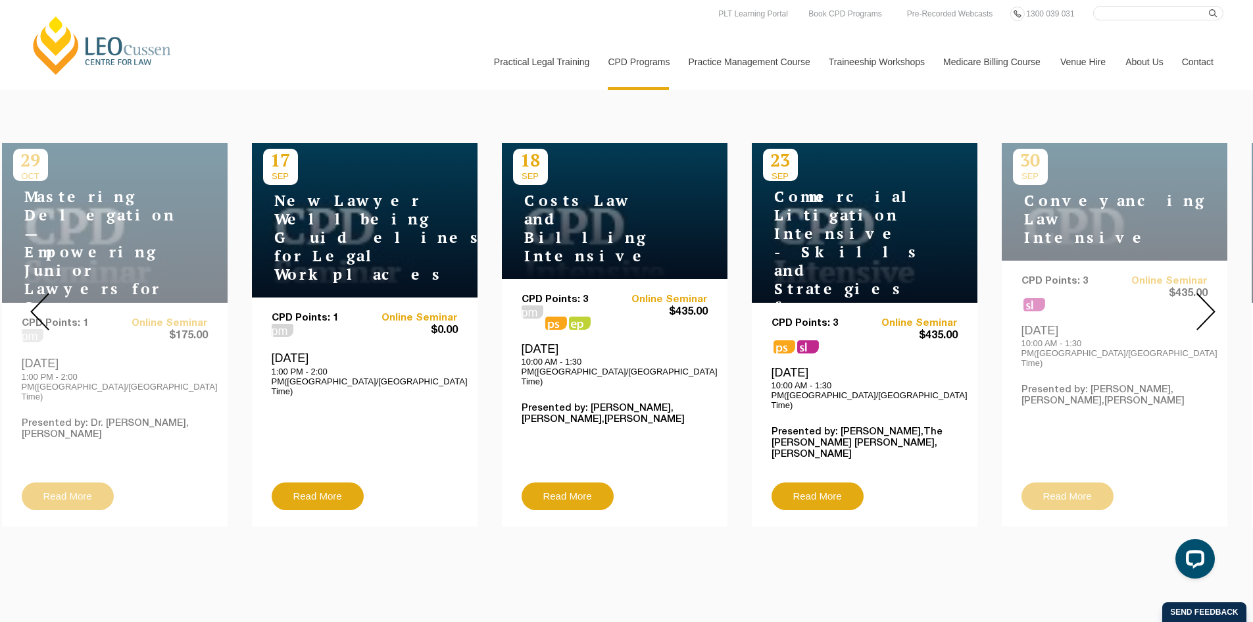
click at [1152, 19] on input "Search here" at bounding box center [1158, 13] width 130 height 14
click at [1192, 286] on div at bounding box center [1205, 311] width 95 height 449
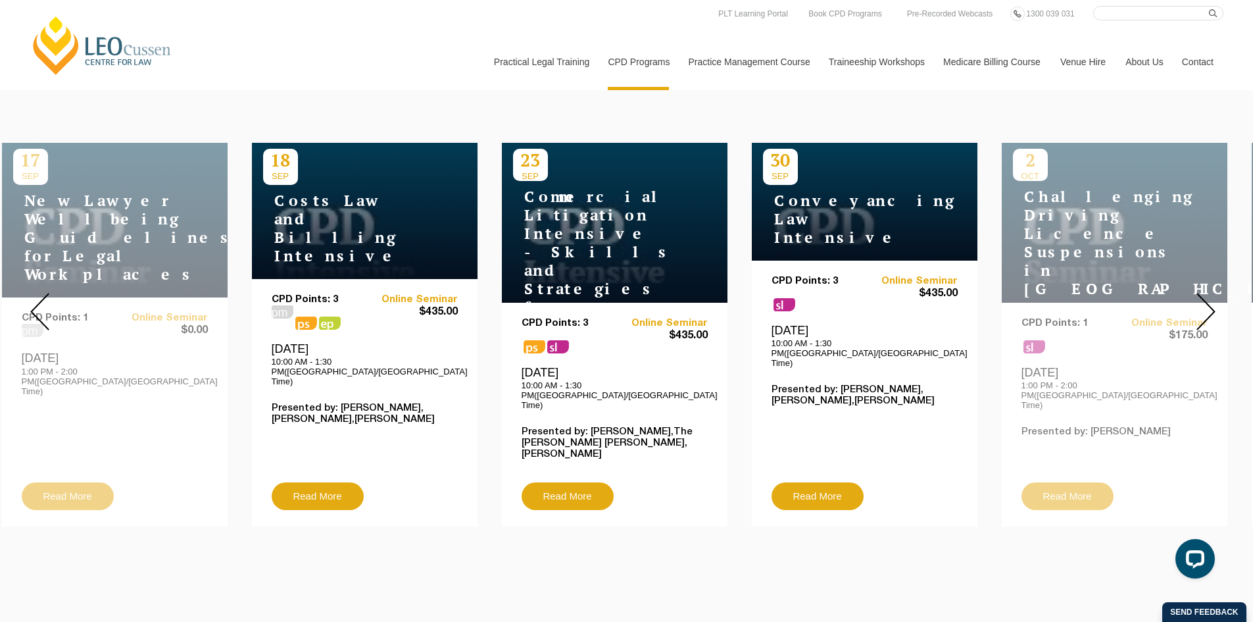
click at [1192, 286] on div at bounding box center [1205, 311] width 95 height 449
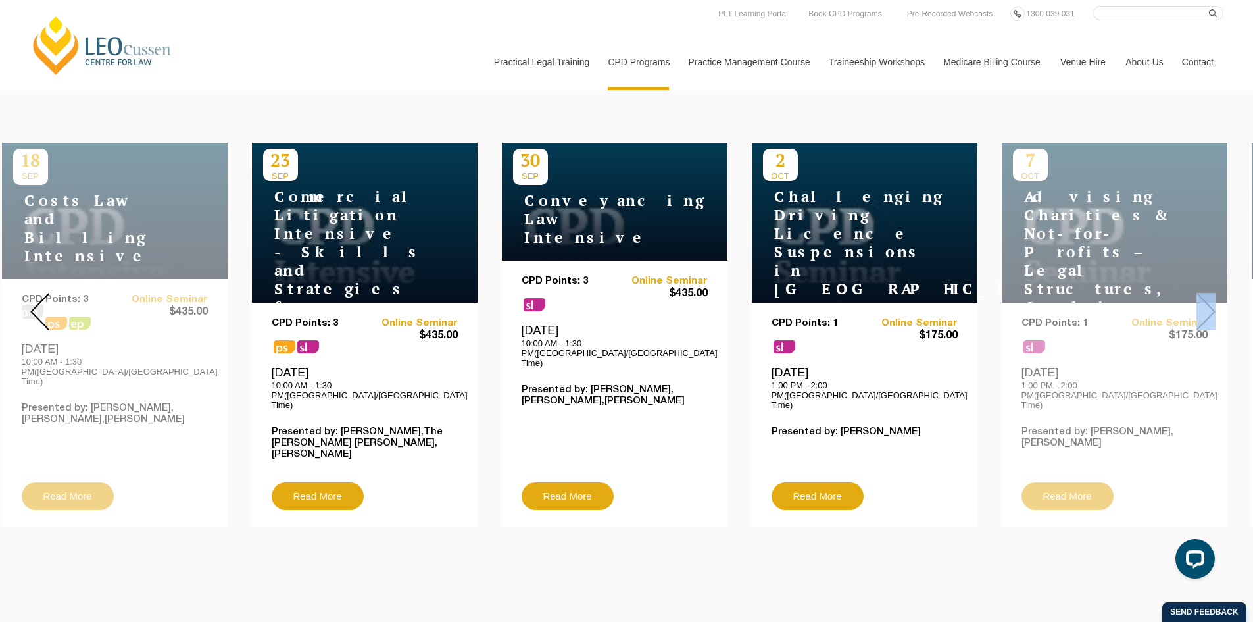
click at [1192, 286] on div at bounding box center [1205, 311] width 95 height 449
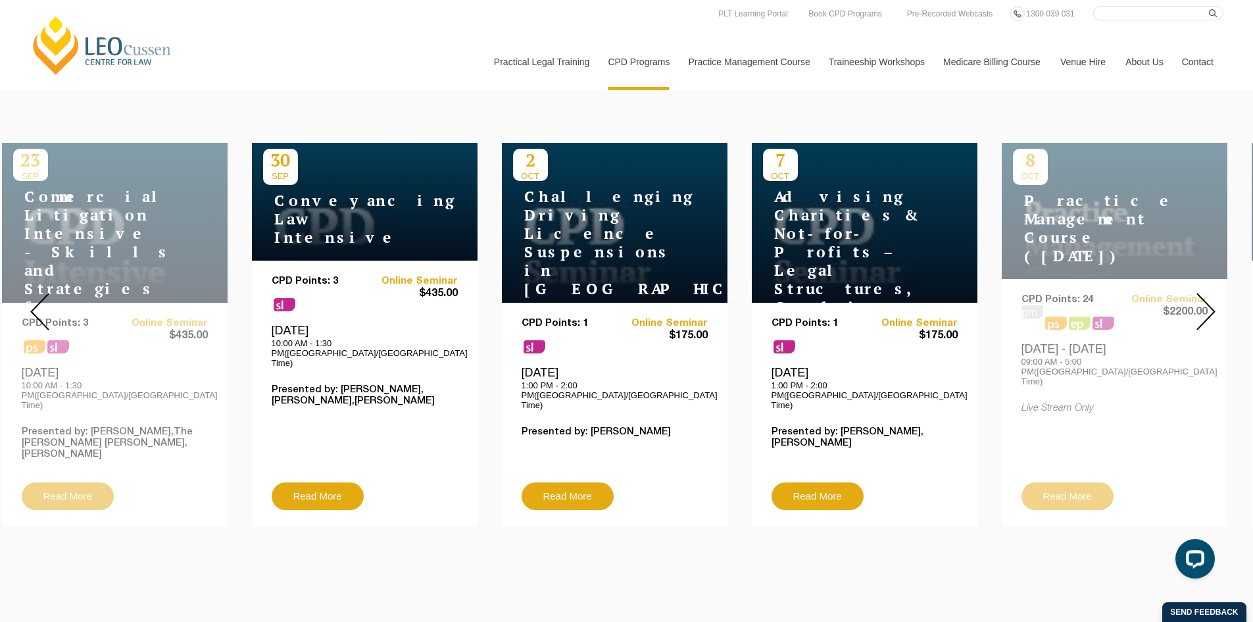
click at [1192, 286] on div at bounding box center [1205, 311] width 95 height 449
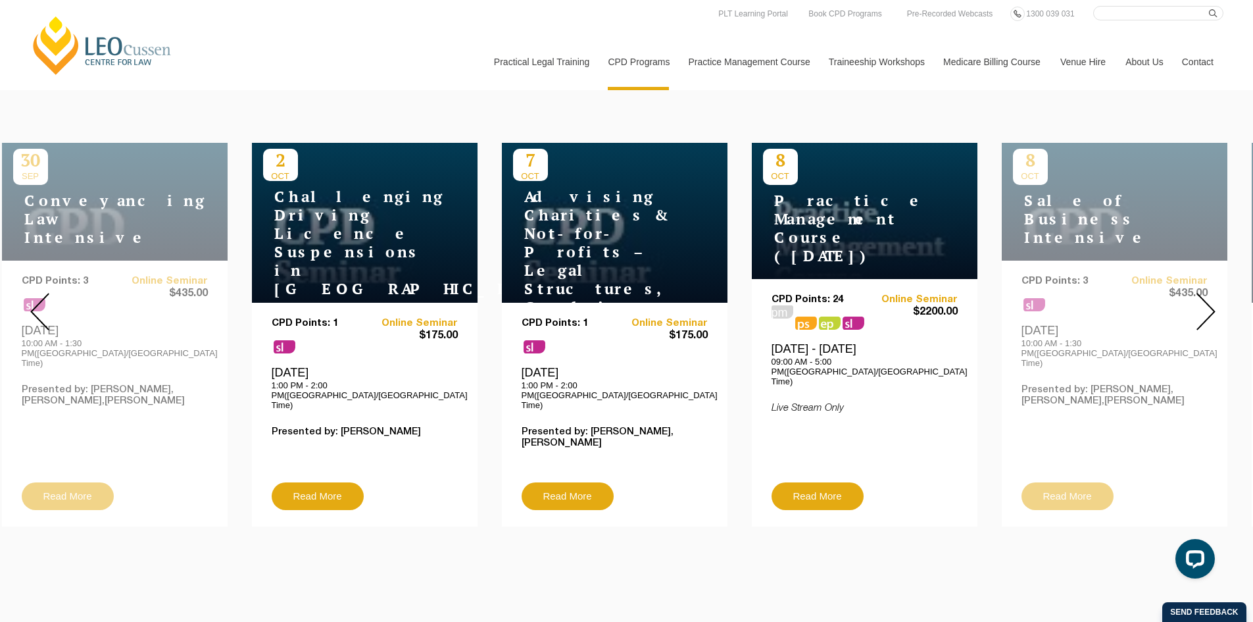
click at [1194, 295] on div at bounding box center [1205, 311] width 95 height 449
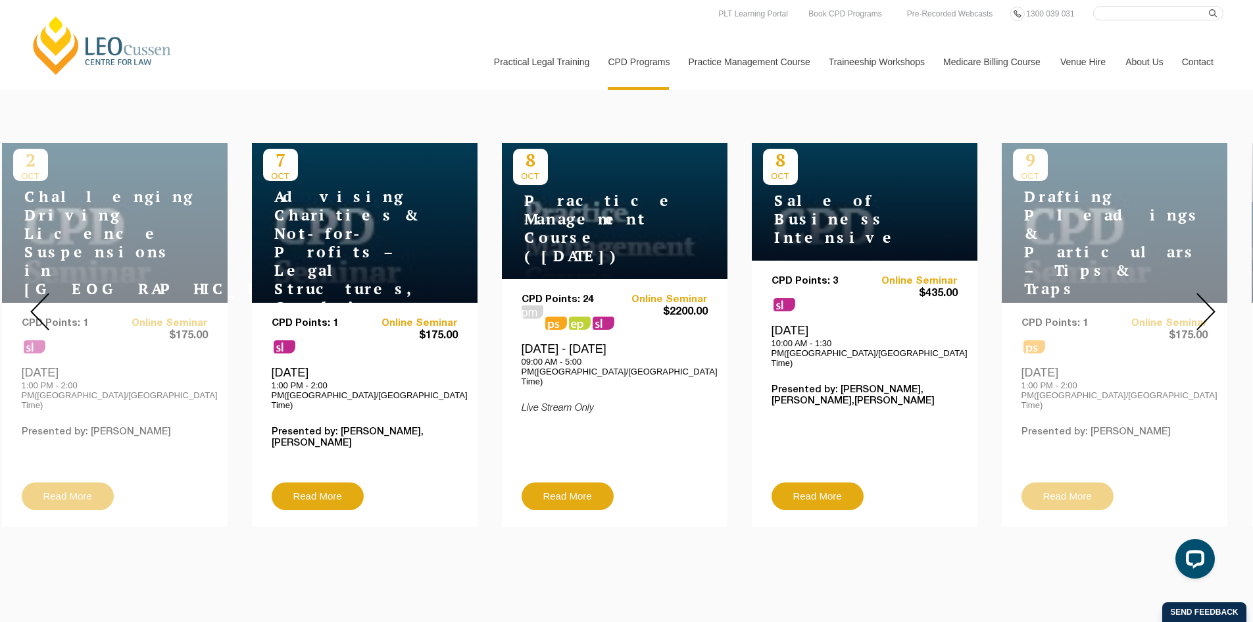
click at [1194, 295] on div at bounding box center [1205, 311] width 95 height 449
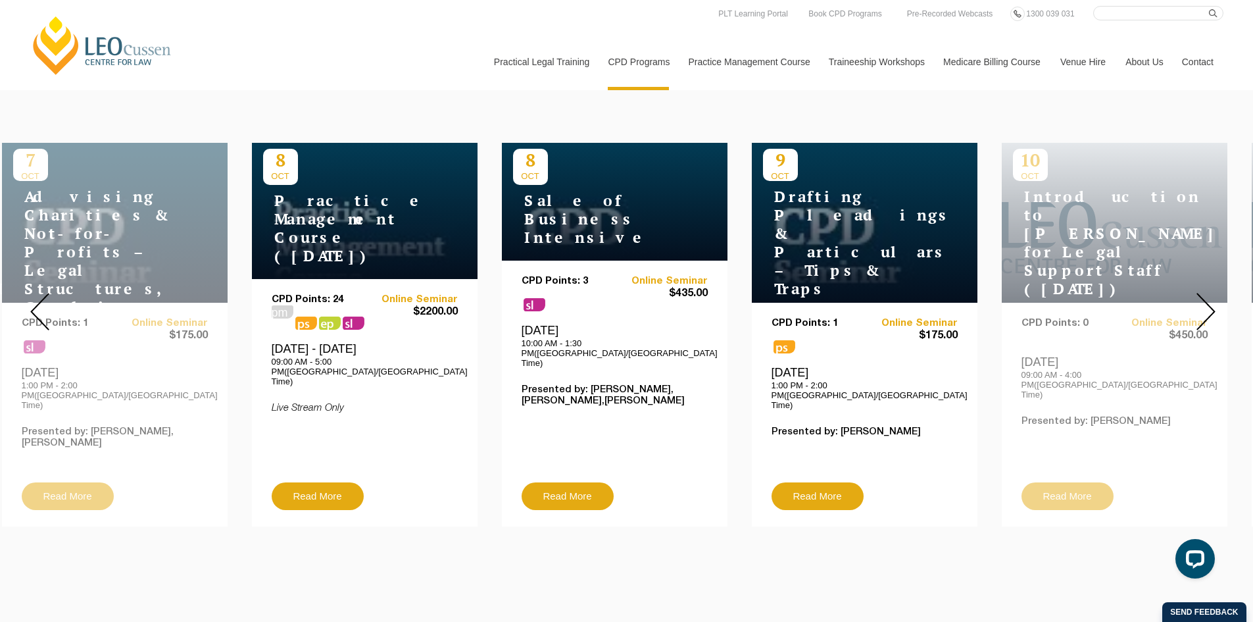
click at [1194, 295] on div at bounding box center [1205, 311] width 95 height 449
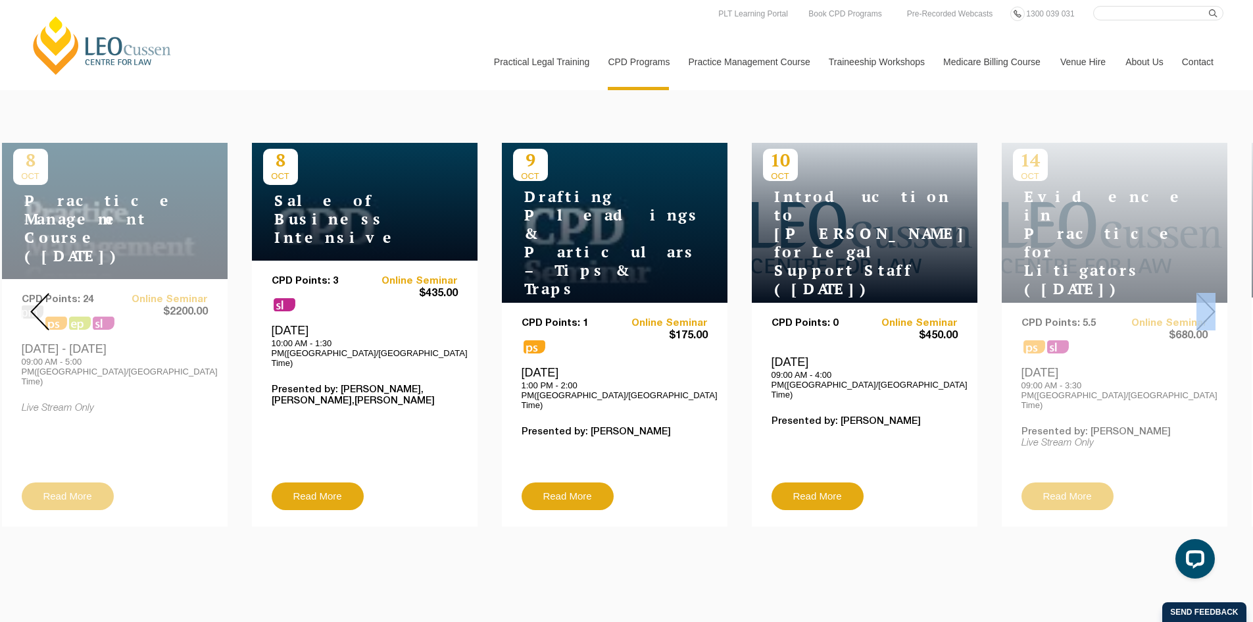
click at [1194, 295] on div at bounding box center [1205, 311] width 95 height 449
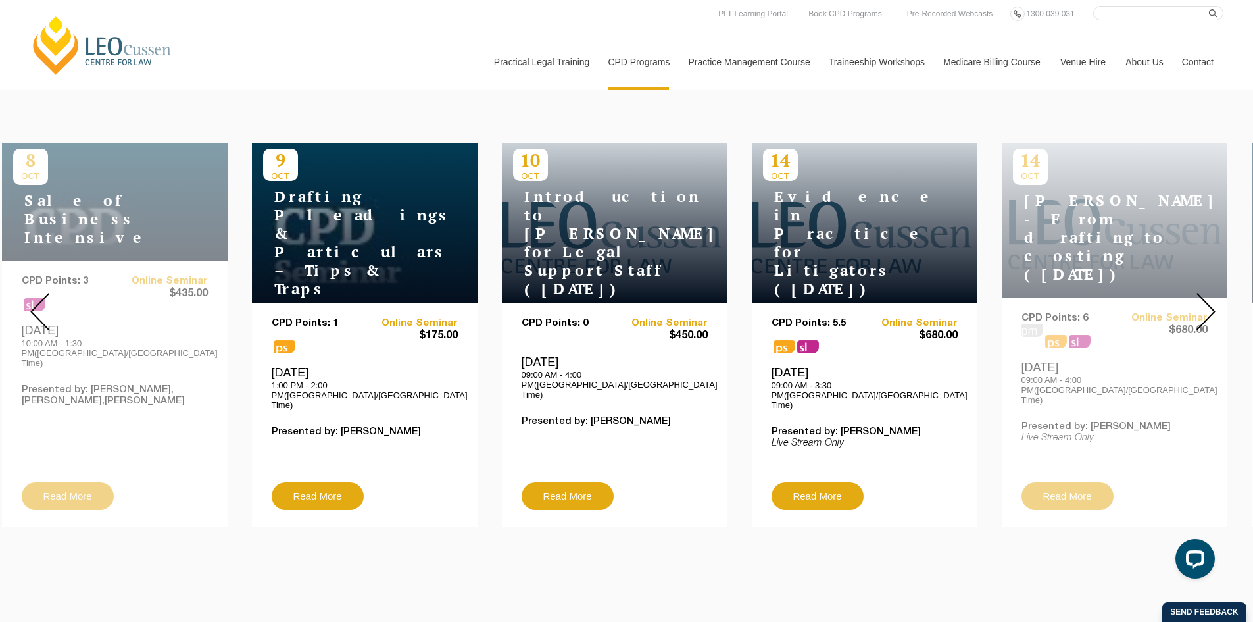
click at [1194, 295] on div at bounding box center [1205, 311] width 95 height 449
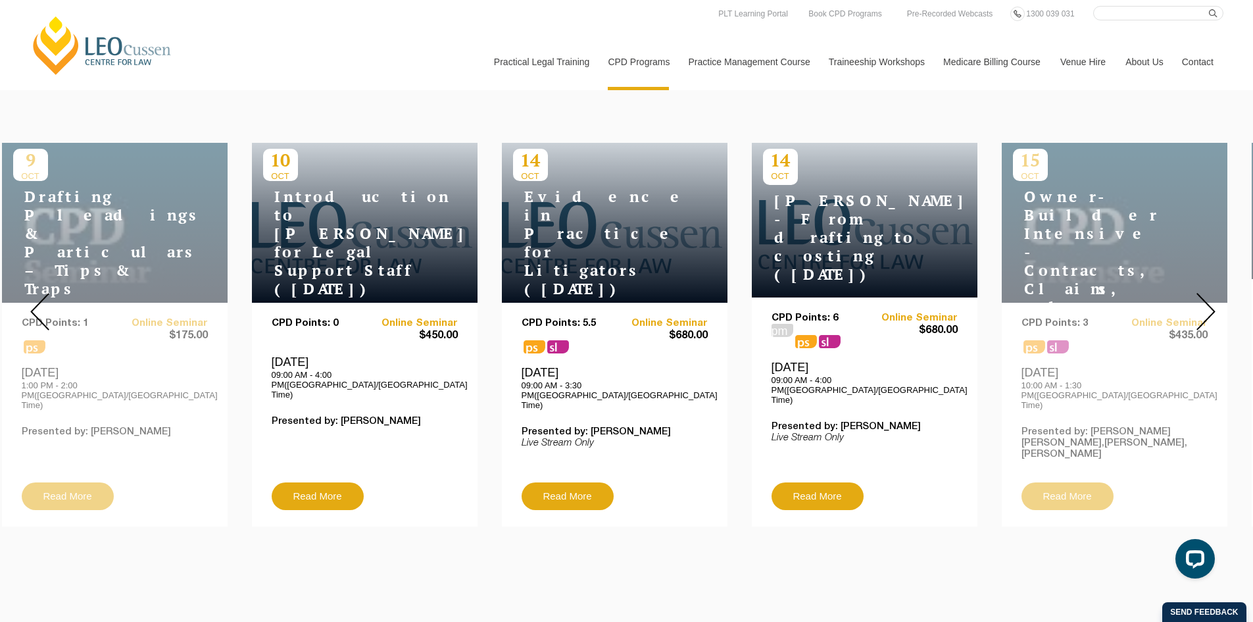
click at [1194, 295] on div at bounding box center [1205, 311] width 95 height 449
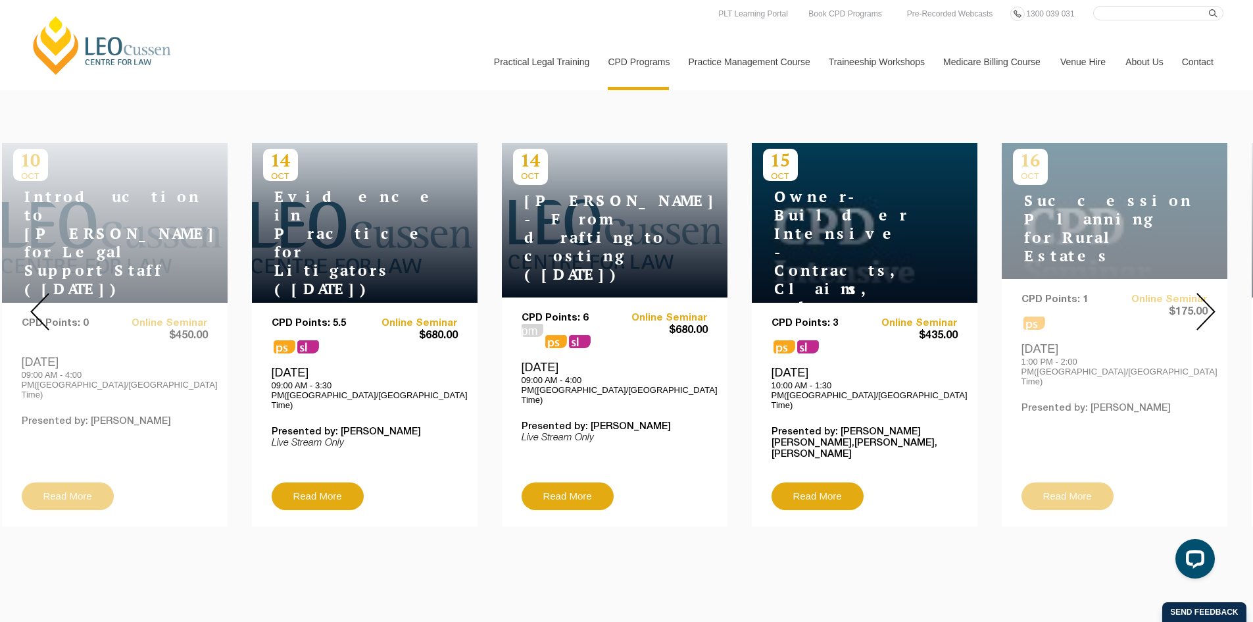
click at [1194, 295] on div at bounding box center [1205, 311] width 95 height 449
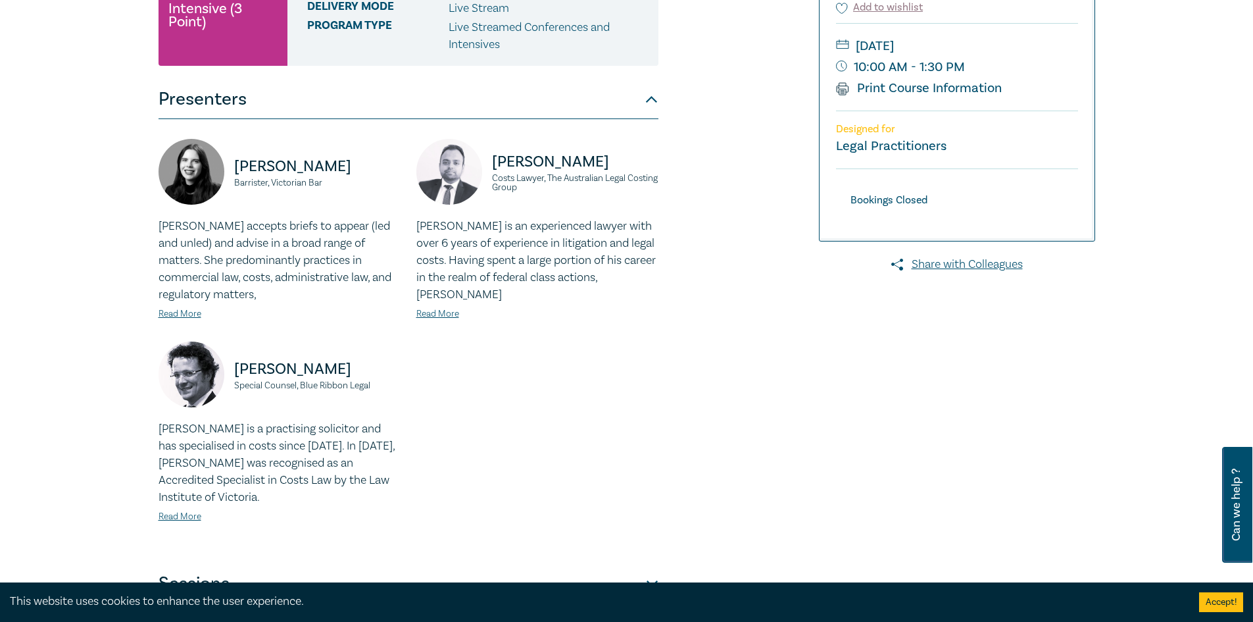
scroll to position [66, 0]
